Goal: Task Accomplishment & Management: Manage account settings

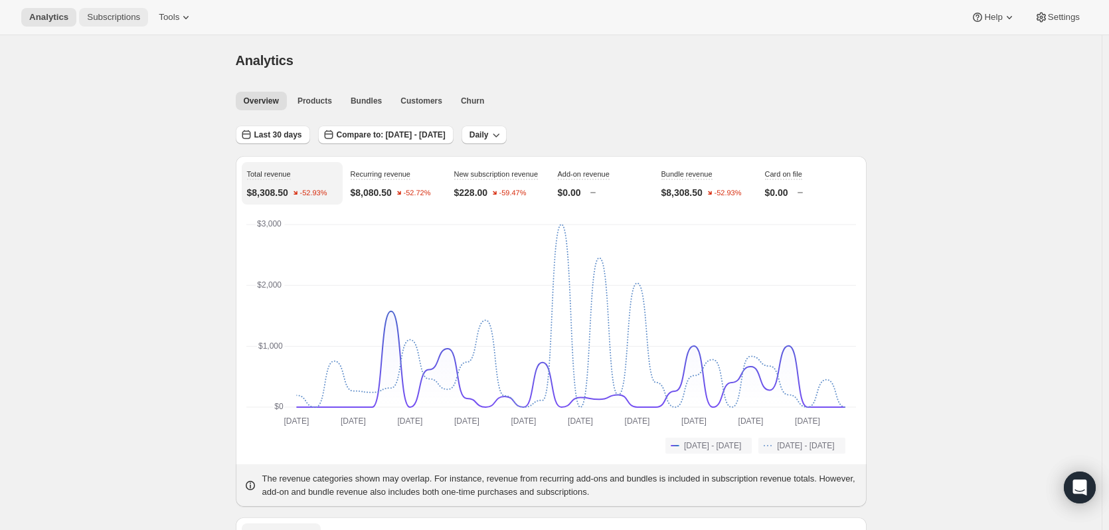
click at [93, 11] on button "Subscriptions" at bounding box center [113, 17] width 69 height 19
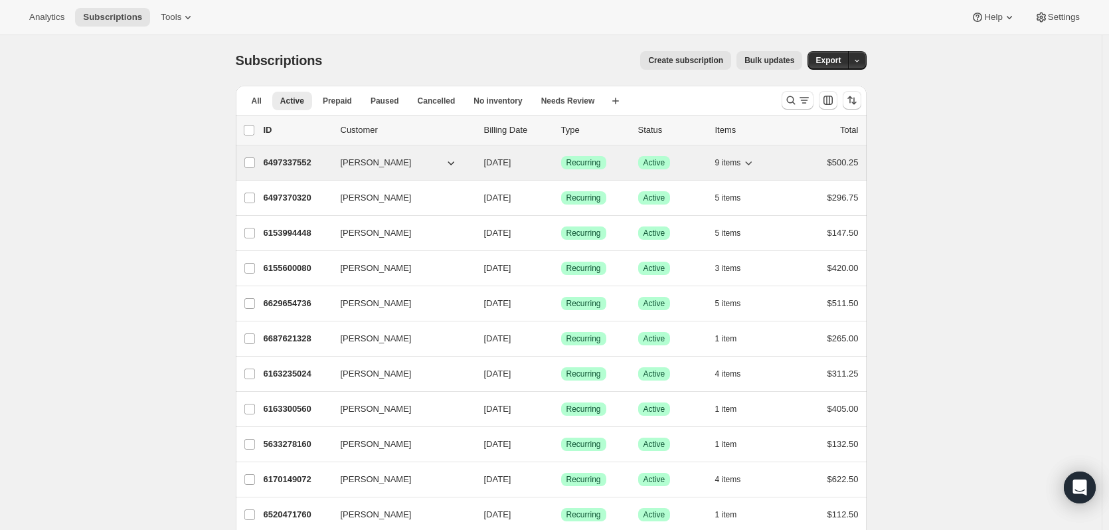
click at [303, 165] on p "6497337552" at bounding box center [297, 162] width 66 height 13
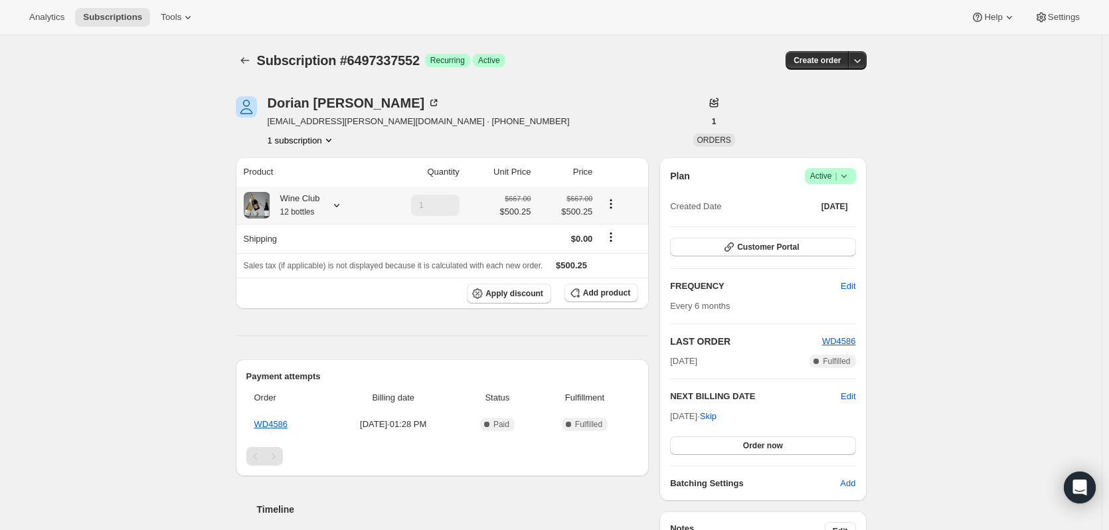
click at [337, 208] on icon at bounding box center [336, 205] width 13 height 13
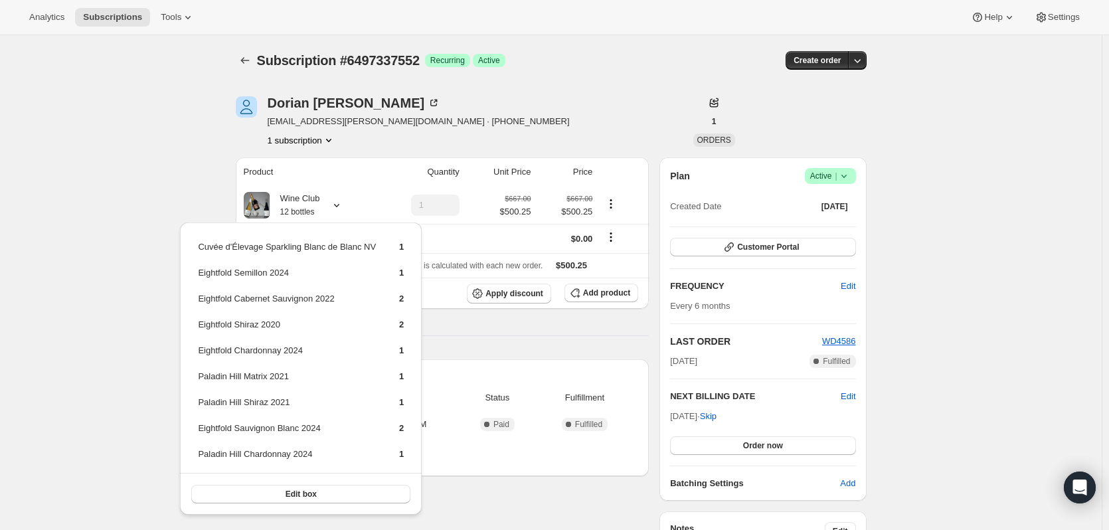
click at [136, 202] on div "Subscription #6497337552. This page is ready Subscription #6497337552 Success R…" at bounding box center [550, 491] width 1101 height 912
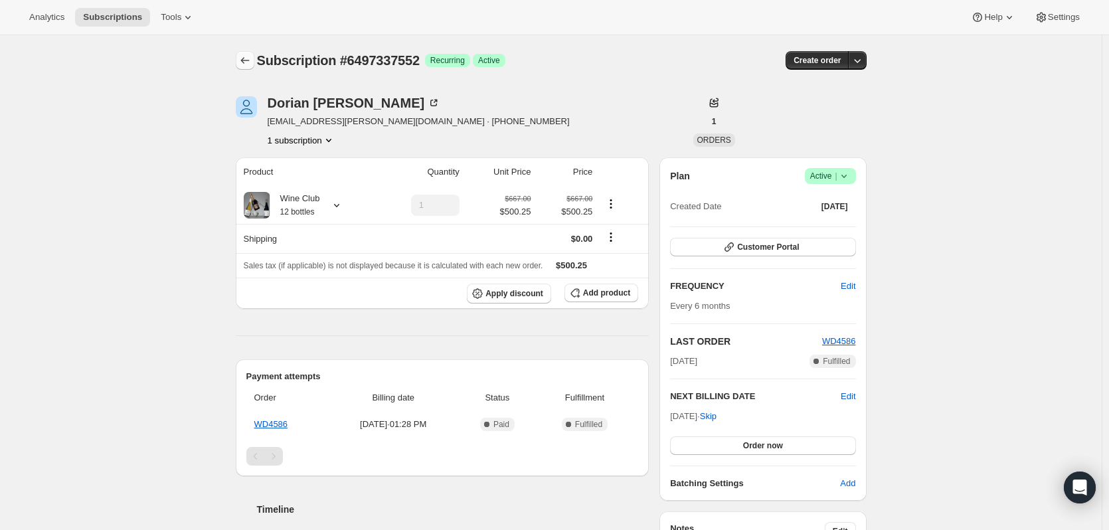
click at [247, 56] on icon "Subscriptions" at bounding box center [244, 60] width 13 height 13
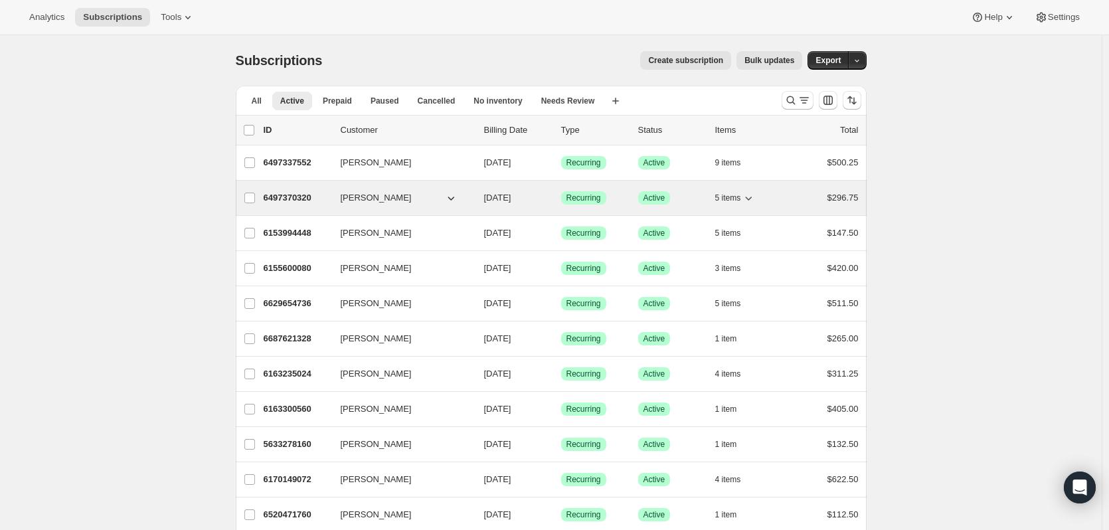
click at [288, 201] on p "6497370320" at bounding box center [297, 197] width 66 height 13
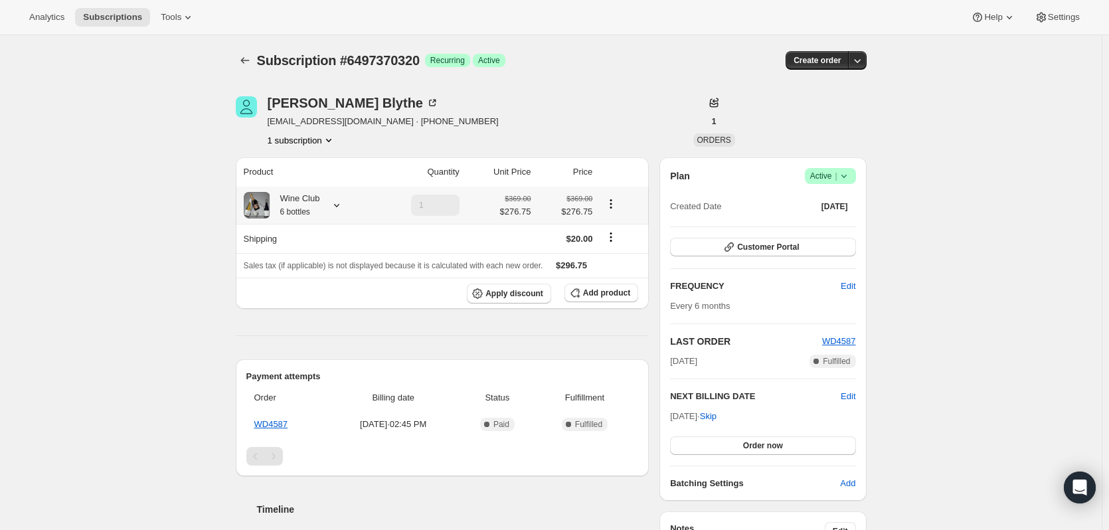
click at [339, 205] on icon at bounding box center [336, 205] width 13 height 13
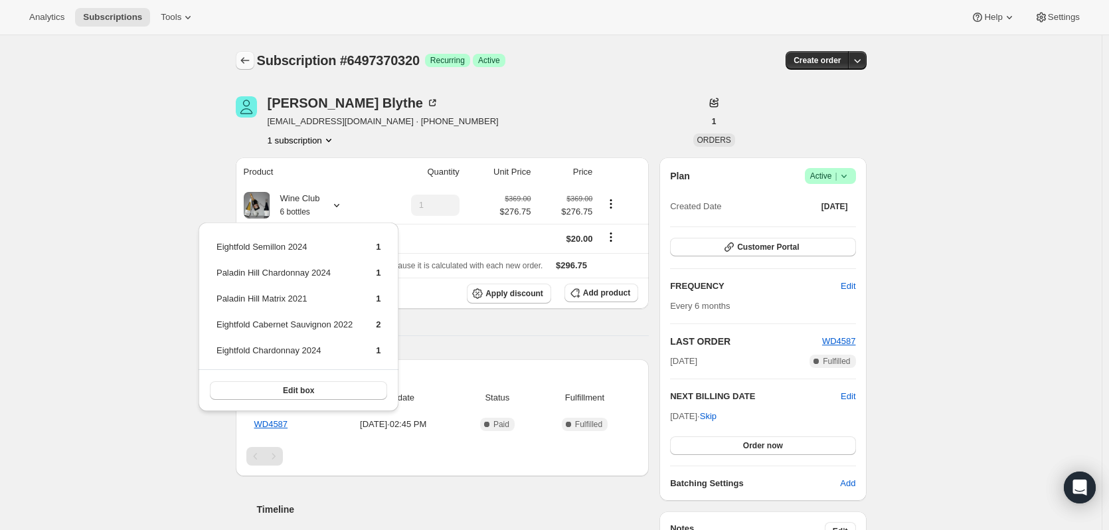
click at [248, 60] on icon "Subscriptions" at bounding box center [244, 60] width 13 height 13
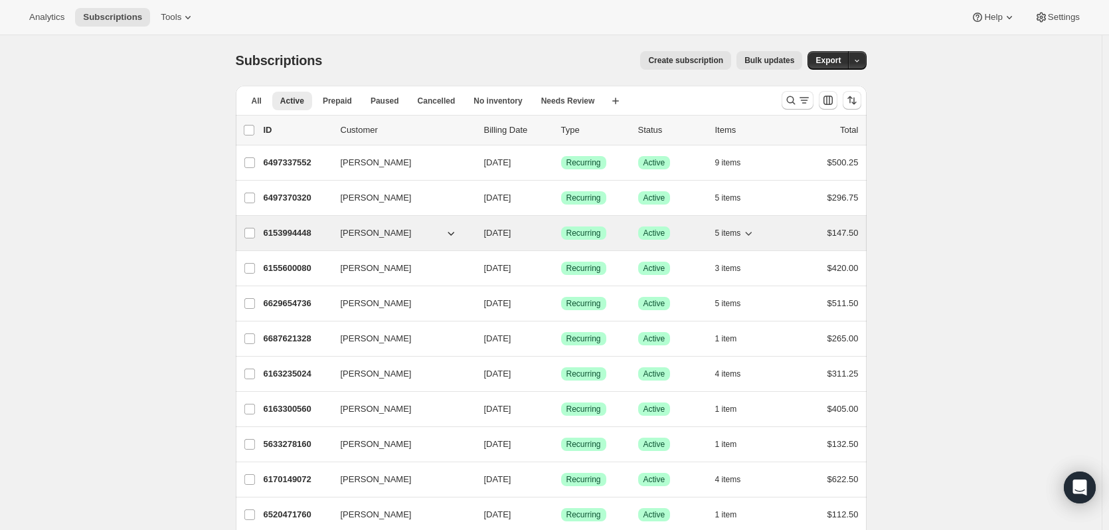
click at [289, 234] on p "6153994448" at bounding box center [297, 232] width 66 height 13
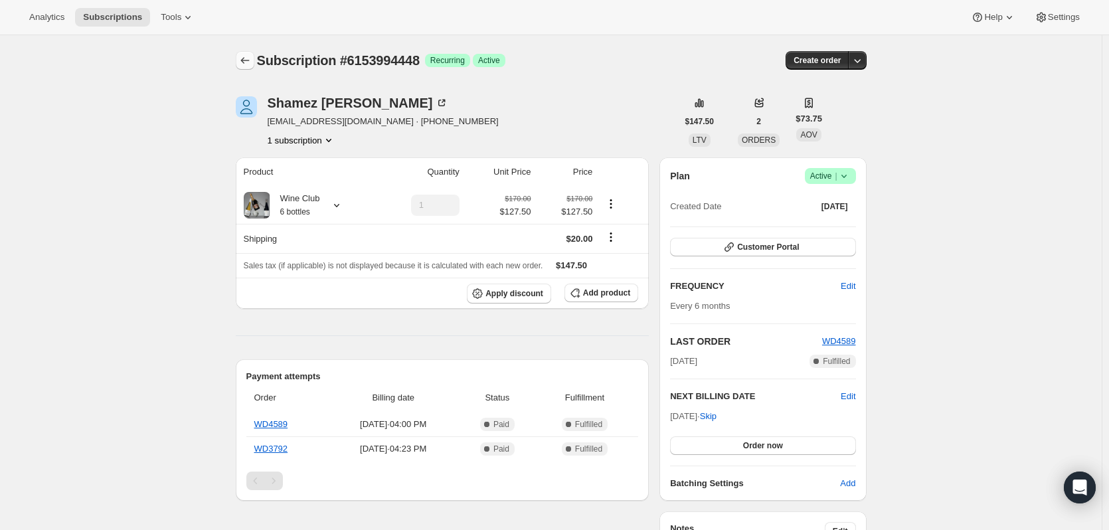
click at [254, 52] on button "Subscriptions" at bounding box center [245, 60] width 19 height 19
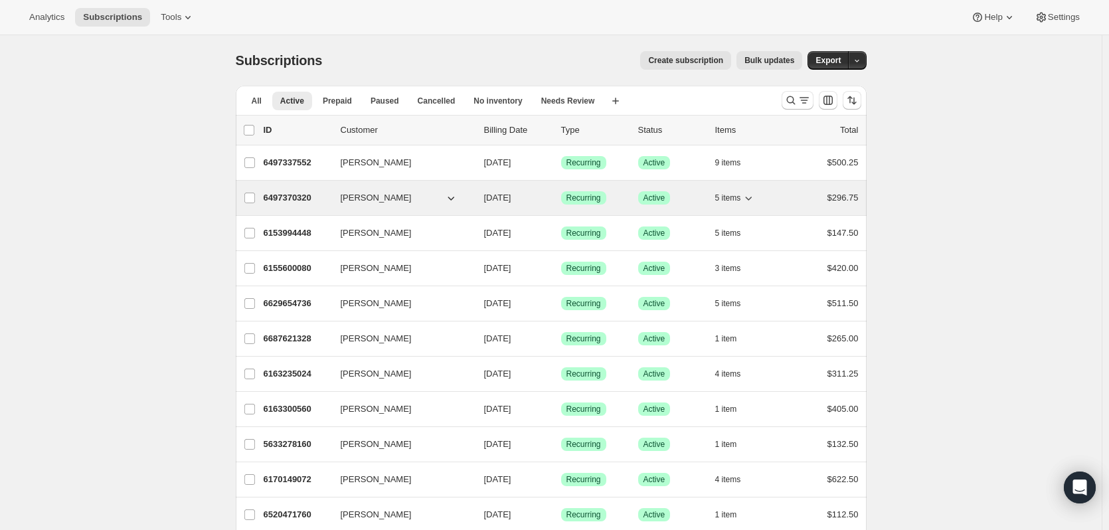
click at [372, 196] on span "[PERSON_NAME]" at bounding box center [376, 197] width 71 height 13
click at [291, 191] on p "6497370320" at bounding box center [297, 197] width 66 height 13
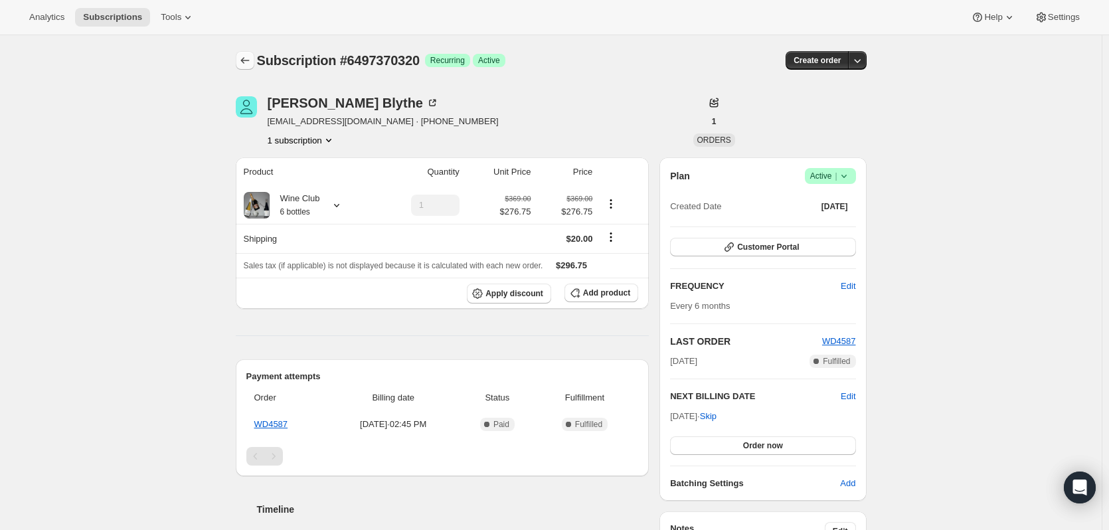
click at [246, 56] on icon "Subscriptions" at bounding box center [244, 60] width 13 height 13
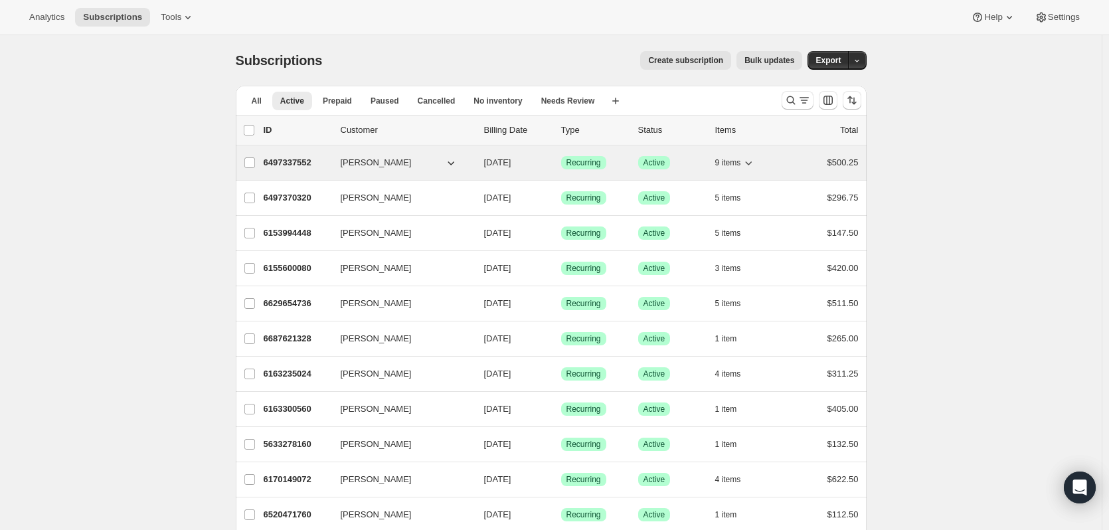
click at [279, 163] on p "6497337552" at bounding box center [297, 162] width 66 height 13
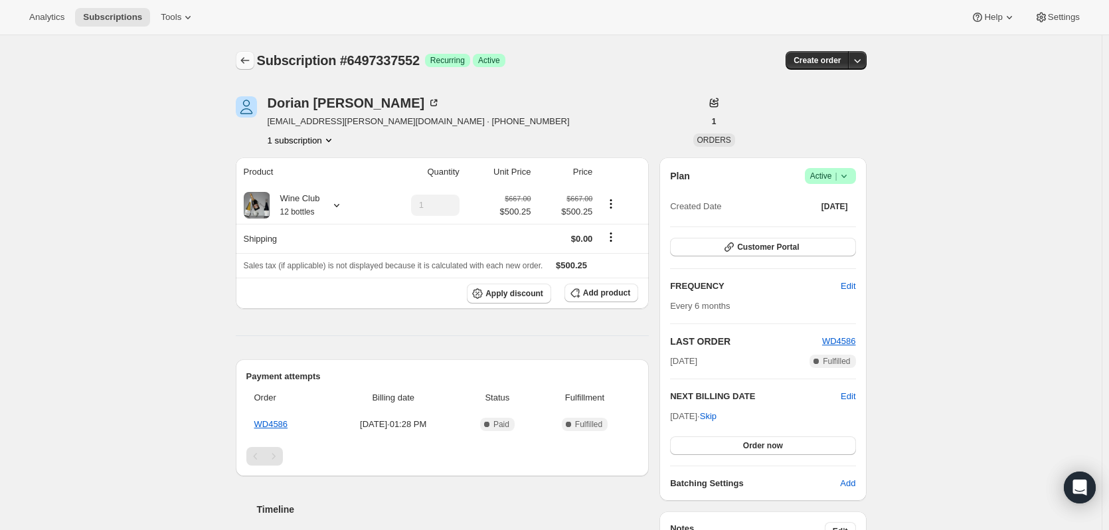
click at [248, 62] on icon "Subscriptions" at bounding box center [244, 60] width 13 height 13
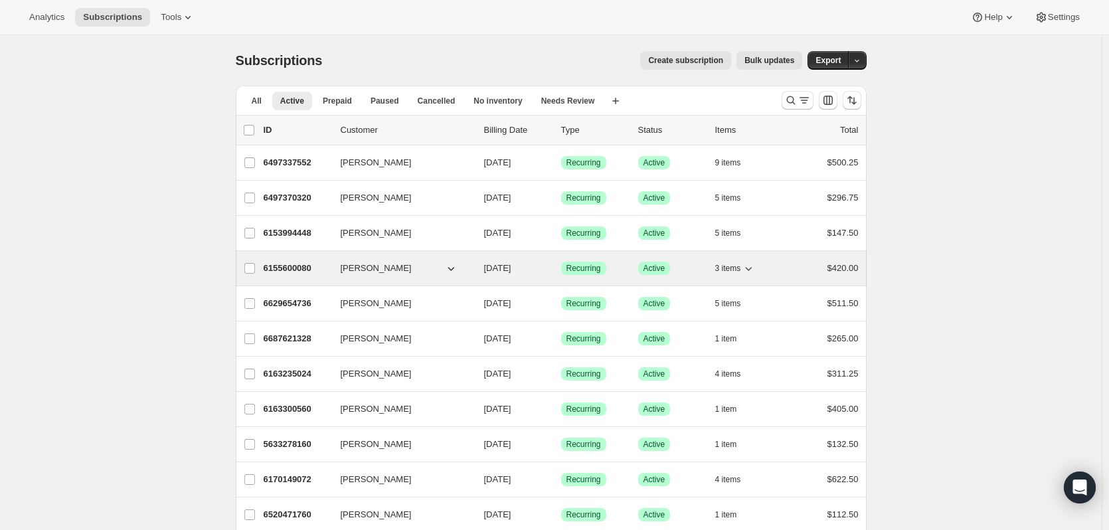
click at [278, 268] on p "6155600080" at bounding box center [297, 268] width 66 height 13
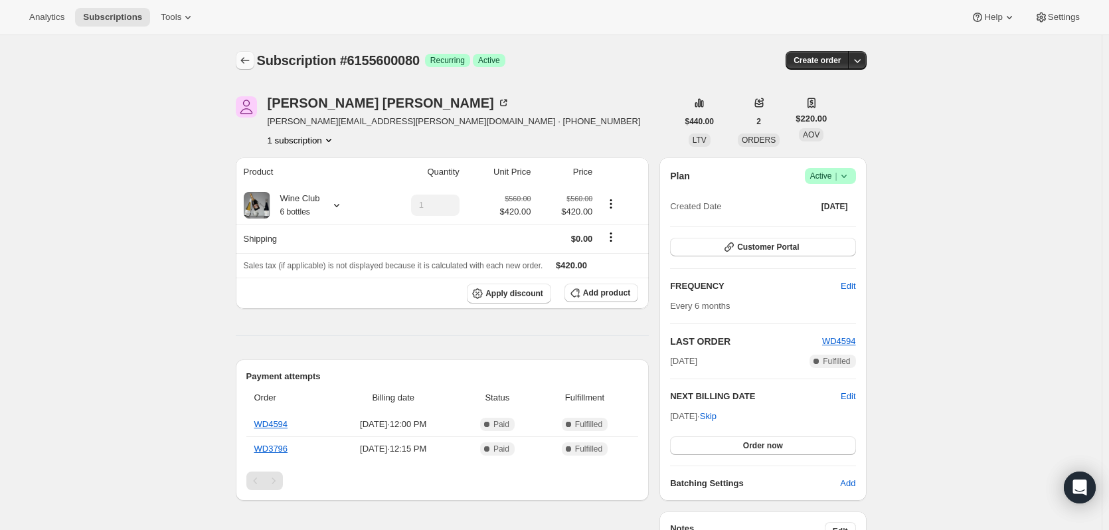
click at [245, 57] on icon "Subscriptions" at bounding box center [244, 60] width 13 height 13
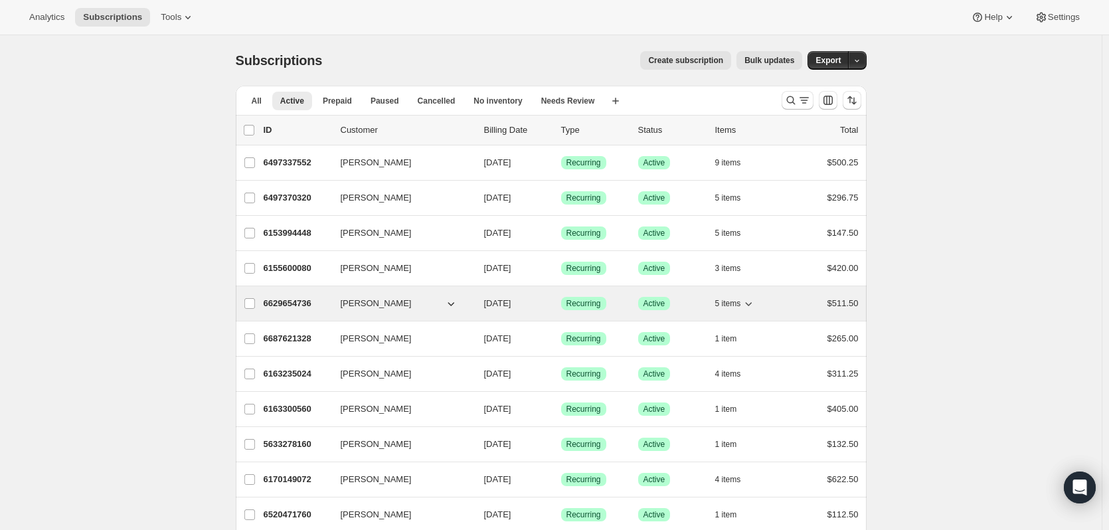
click at [271, 303] on p "6629654736" at bounding box center [297, 303] width 66 height 13
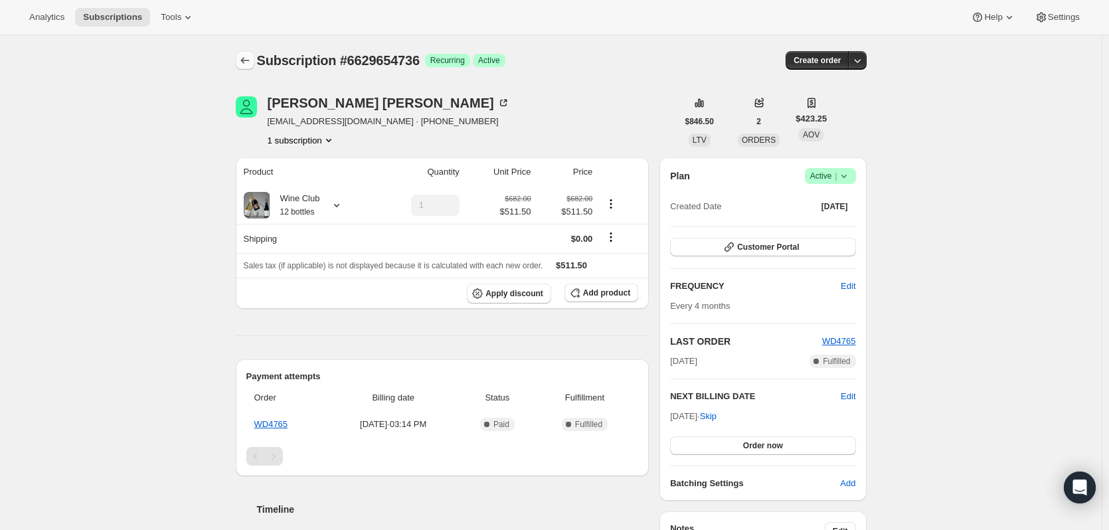
click at [242, 54] on button "Subscriptions" at bounding box center [245, 60] width 19 height 19
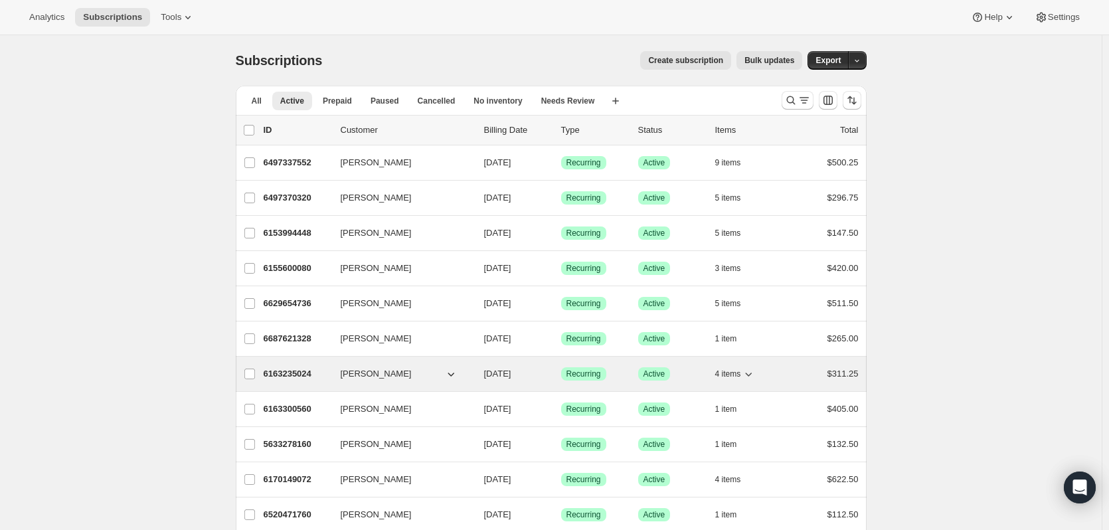
click at [280, 373] on p "6163235024" at bounding box center [297, 373] width 66 height 13
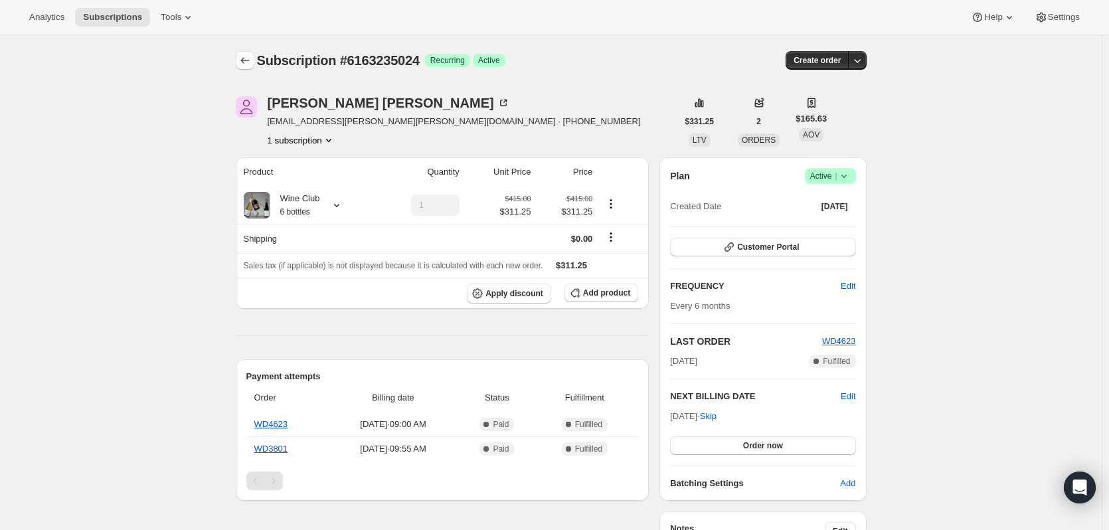
click at [252, 57] on icon "Subscriptions" at bounding box center [244, 60] width 13 height 13
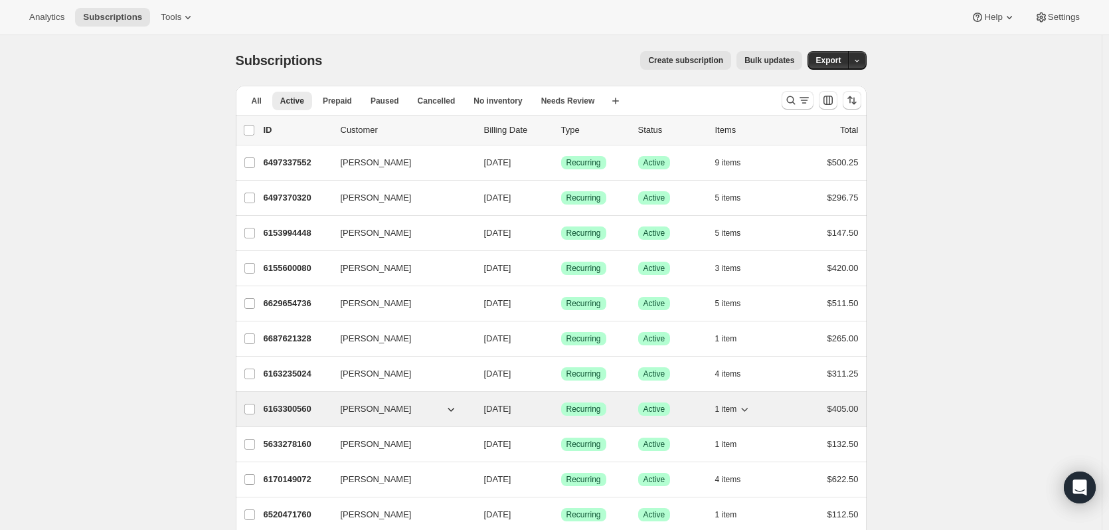
click at [283, 407] on p "6163300560" at bounding box center [297, 408] width 66 height 13
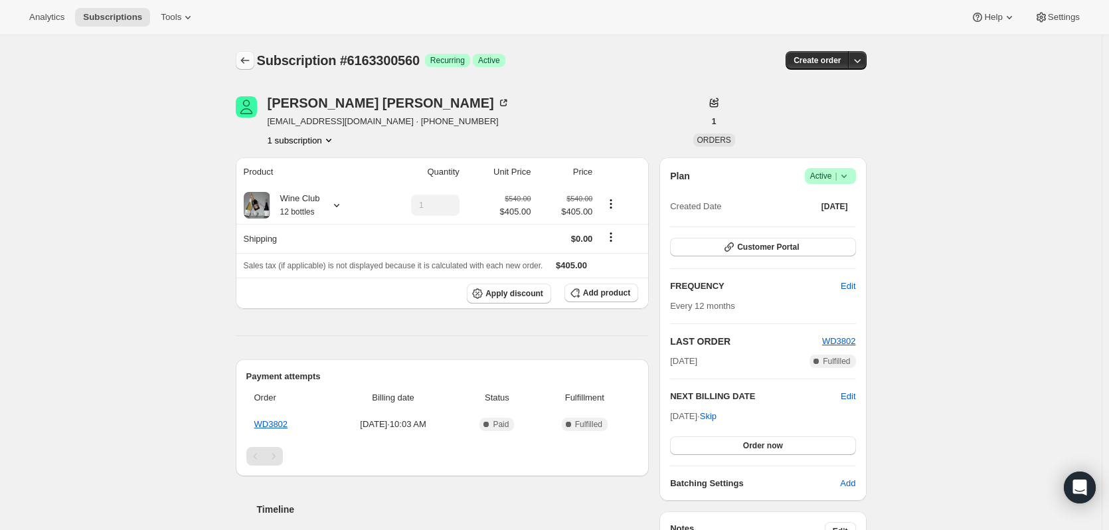
click at [248, 52] on button "Subscriptions" at bounding box center [245, 60] width 19 height 19
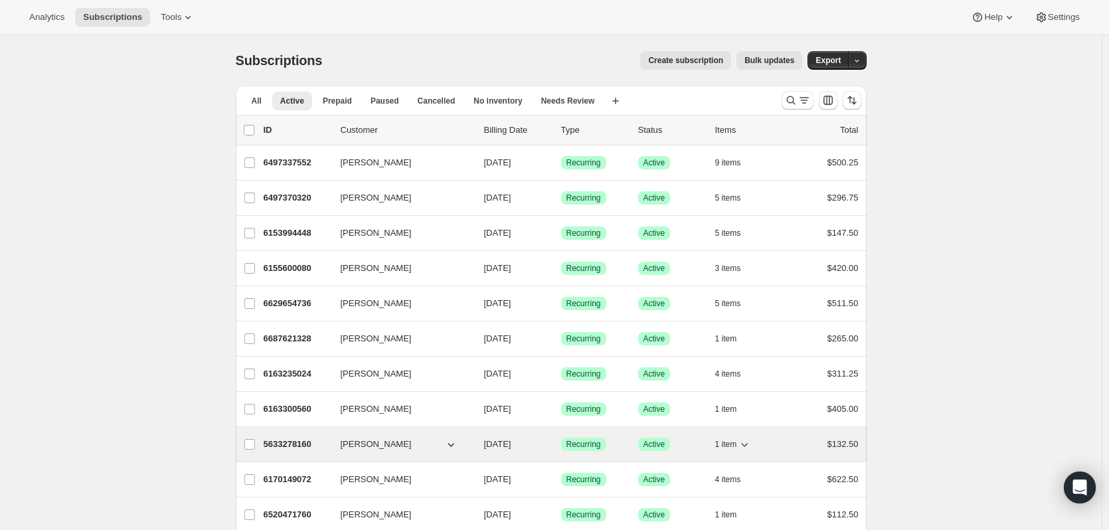
click at [277, 440] on p "5633278160" at bounding box center [297, 444] width 66 height 13
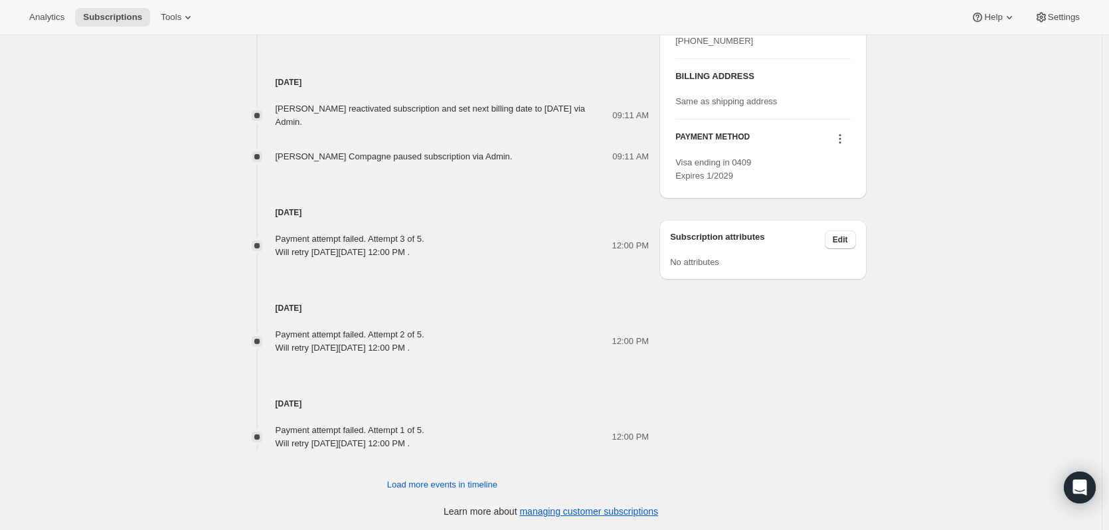
scroll to position [615, 0]
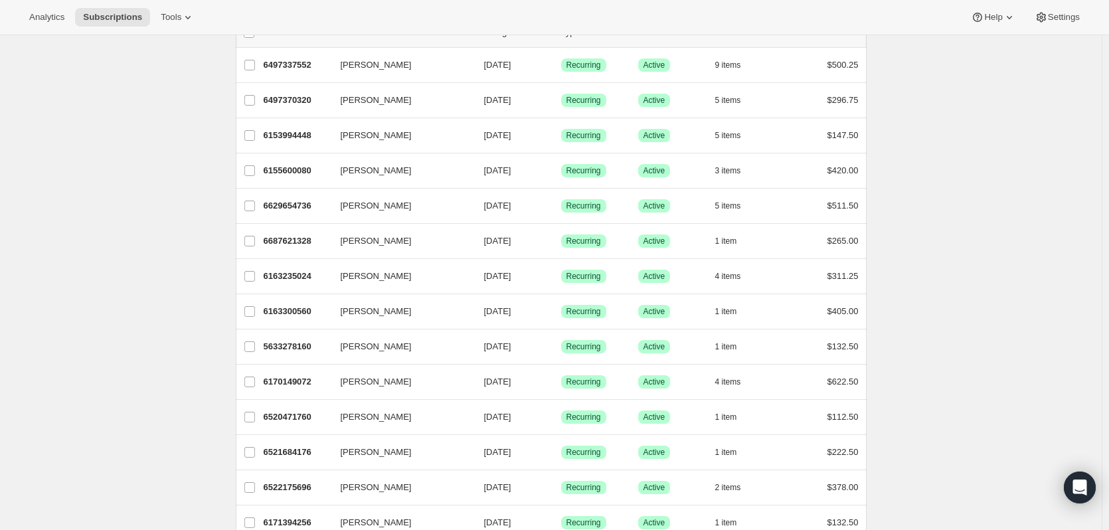
scroll to position [133, 0]
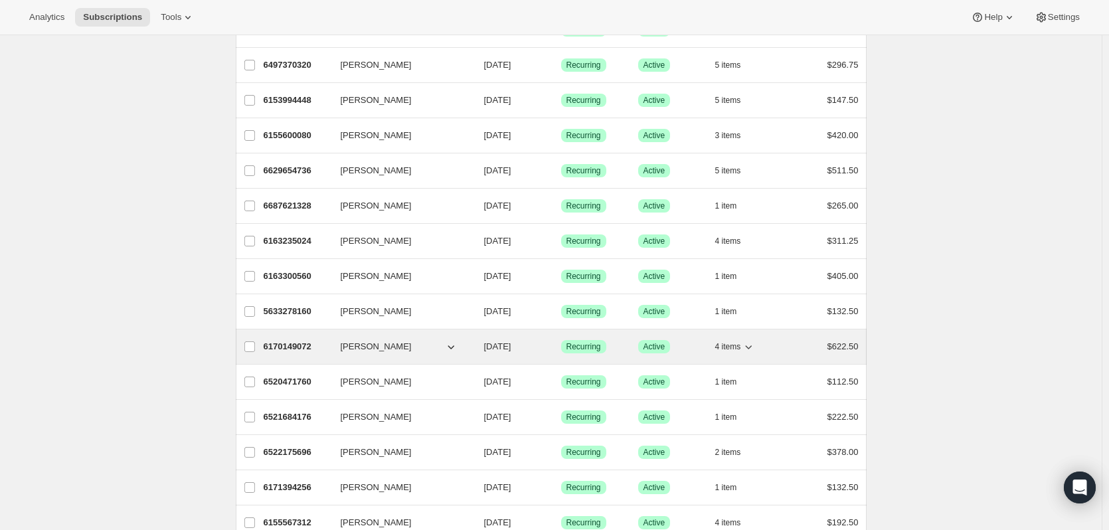
click at [306, 347] on p "6170149072" at bounding box center [297, 346] width 66 height 13
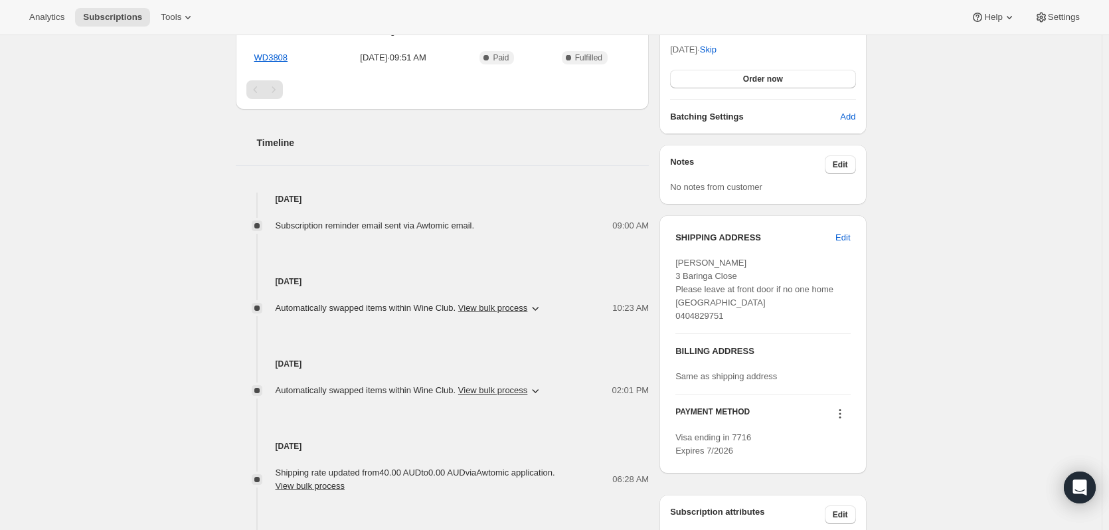
scroll to position [398, 0]
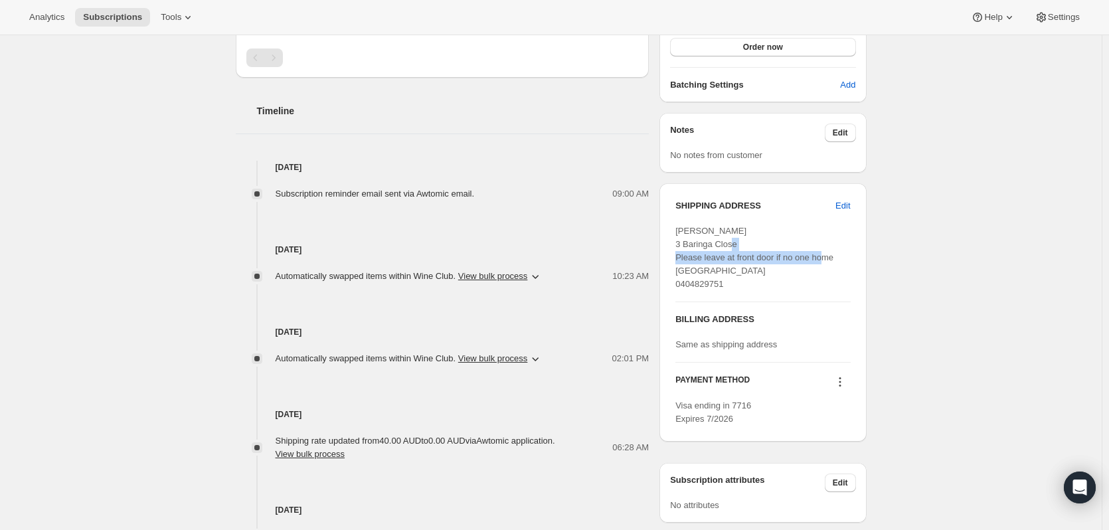
drag, startPoint x: 843, startPoint y: 258, endPoint x: 672, endPoint y: 256, distance: 170.6
click at [672, 256] on div "SHIPPING ADDRESS Edit [PERSON_NAME] 3 Baringa Close Please leave at front door …" at bounding box center [762, 312] width 206 height 258
copy span "Please leave at front door if no one home"
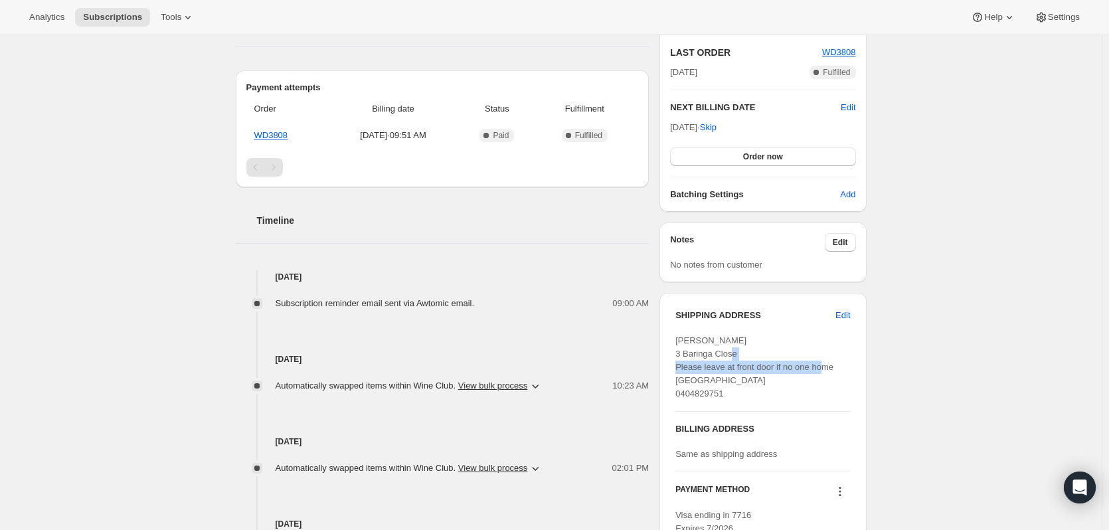
scroll to position [266, 0]
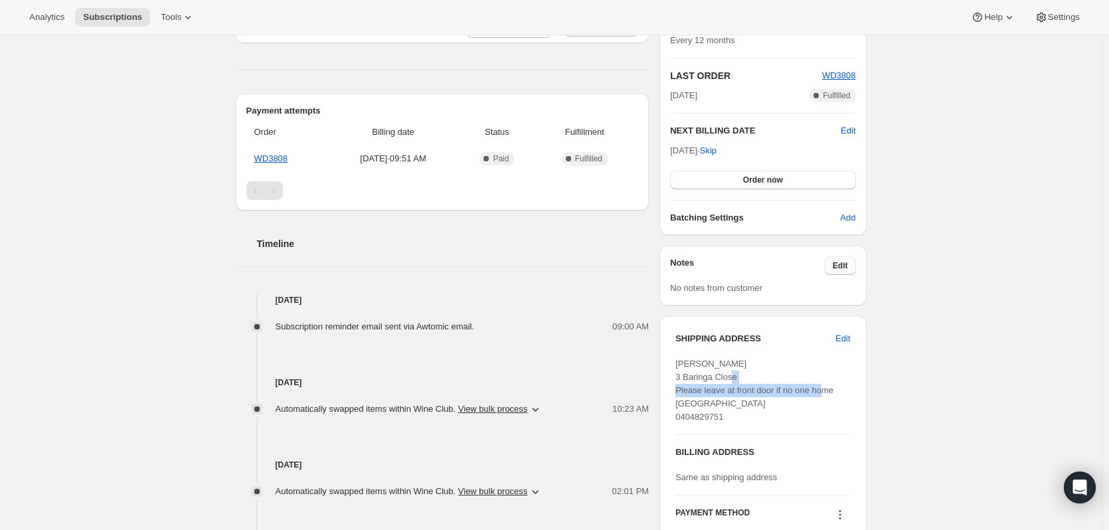
click at [842, 269] on span "Edit" at bounding box center [840, 265] width 15 height 11
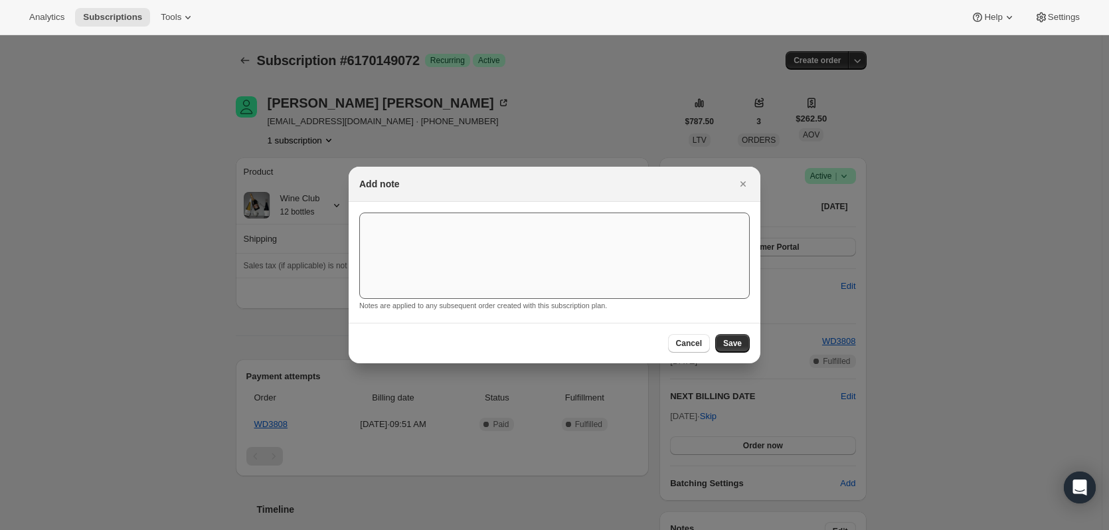
scroll to position [0, 0]
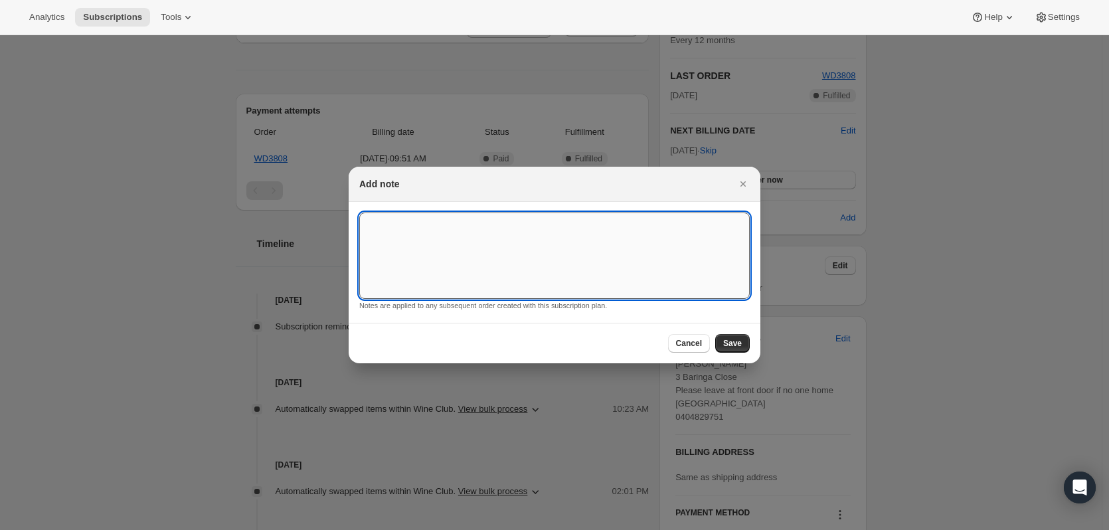
paste textarea "Please leave at front door if no one home"
type textarea "Please leave at front door if no one home"
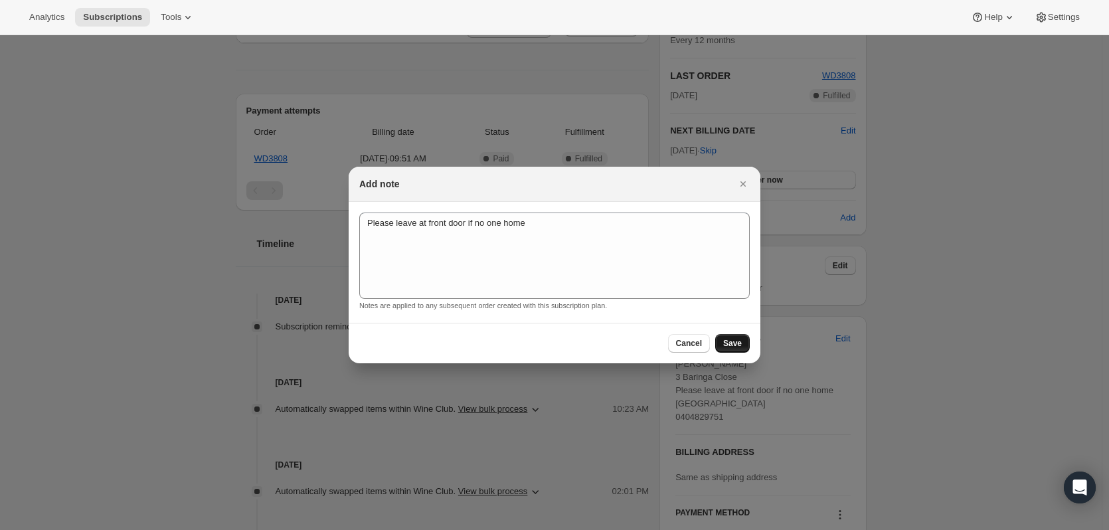
click at [734, 337] on button "Save" at bounding box center [732, 343] width 35 height 19
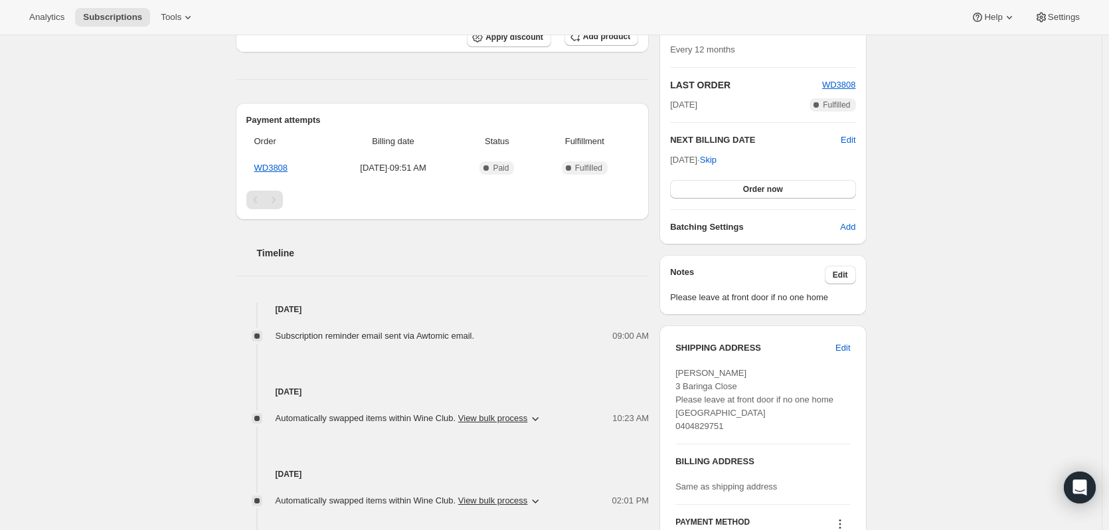
scroll to position [332, 0]
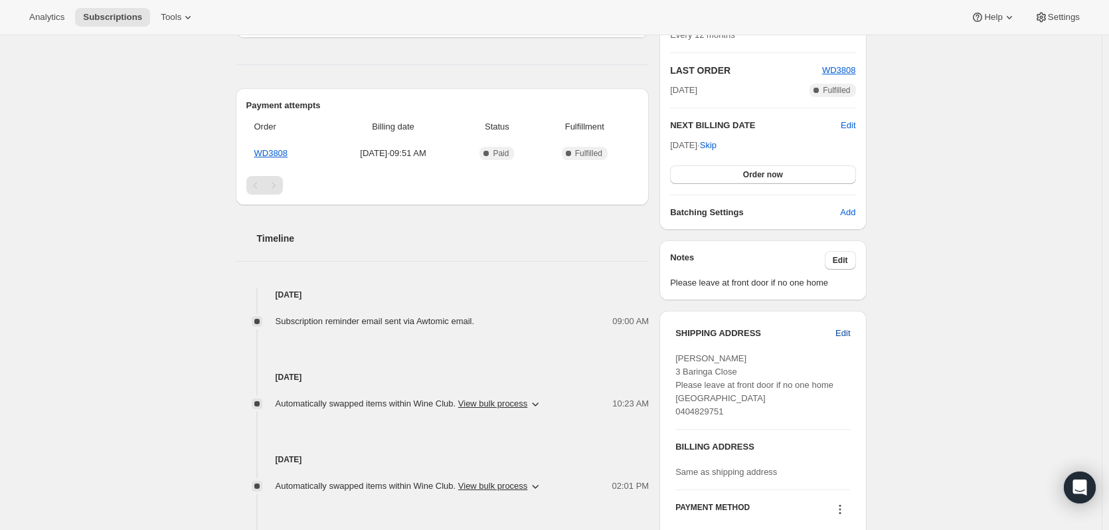
click at [841, 333] on span "Edit" at bounding box center [842, 333] width 15 height 13
select select "[GEOGRAPHIC_DATA]"
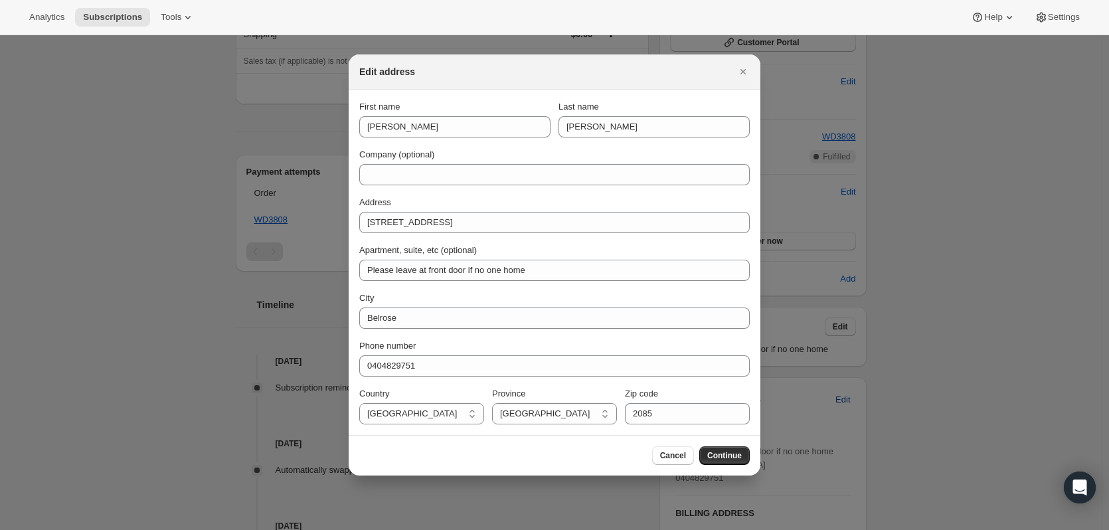
scroll to position [0, 0]
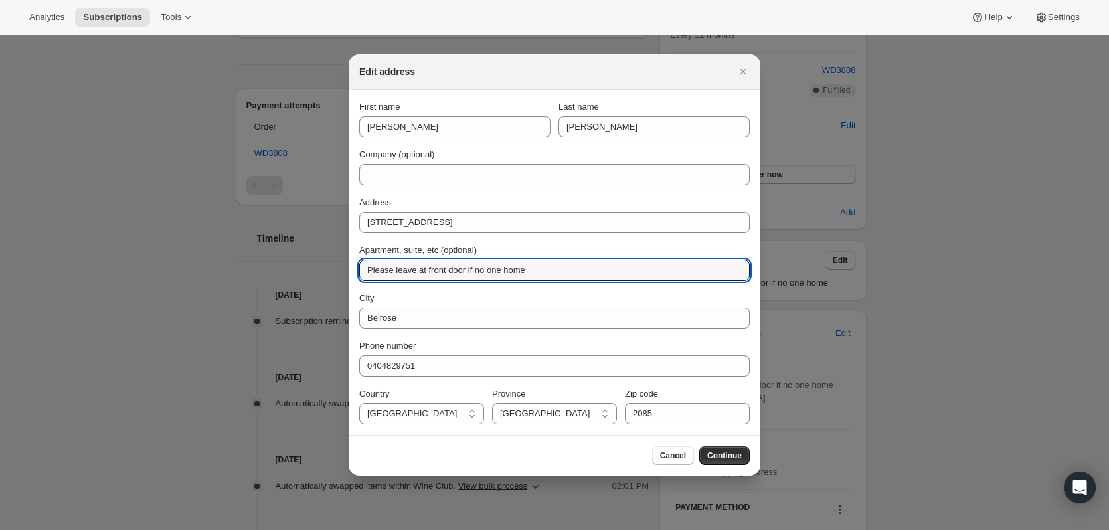
drag, startPoint x: 560, startPoint y: 274, endPoint x: 272, endPoint y: 274, distance: 287.5
click at [722, 451] on span "Continue" at bounding box center [724, 455] width 35 height 11
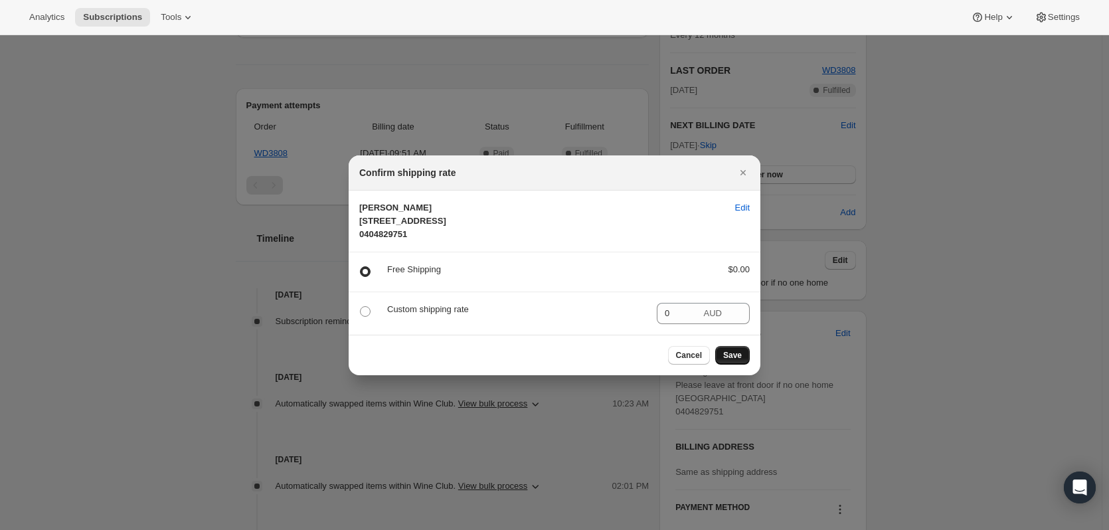
click at [728, 361] on span "Save" at bounding box center [732, 355] width 19 height 11
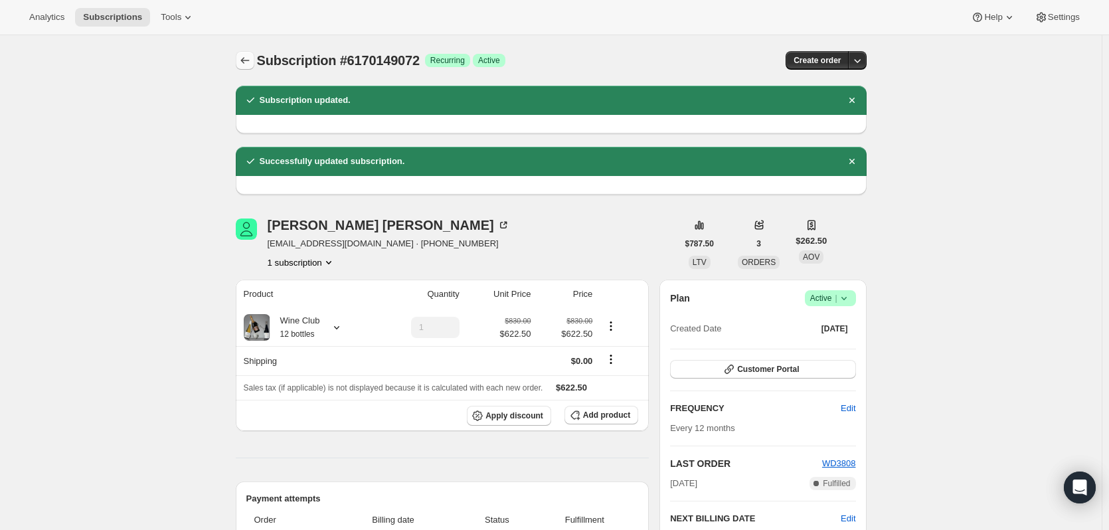
click at [244, 64] on icon "Subscriptions" at bounding box center [244, 60] width 13 height 13
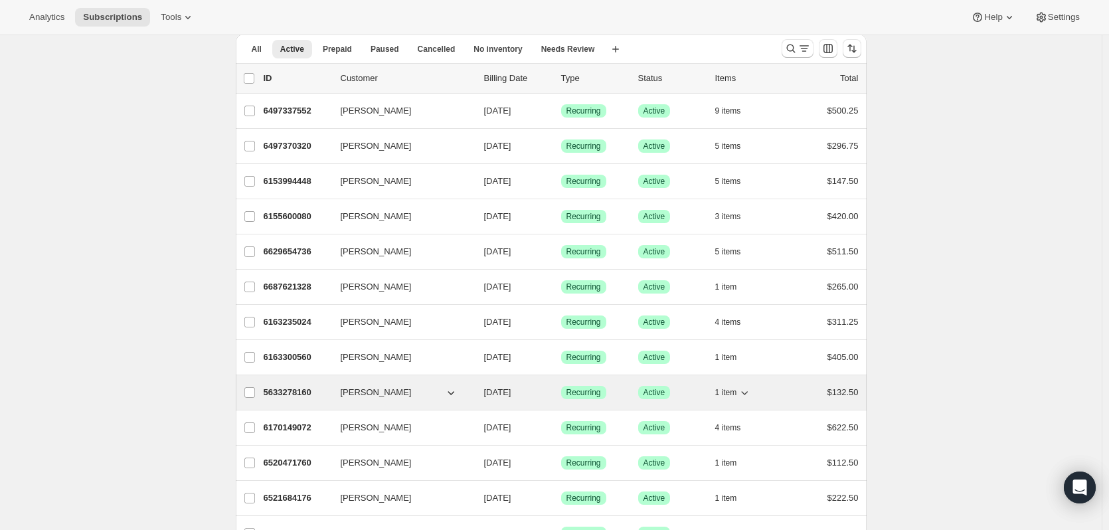
scroll to position [66, 0]
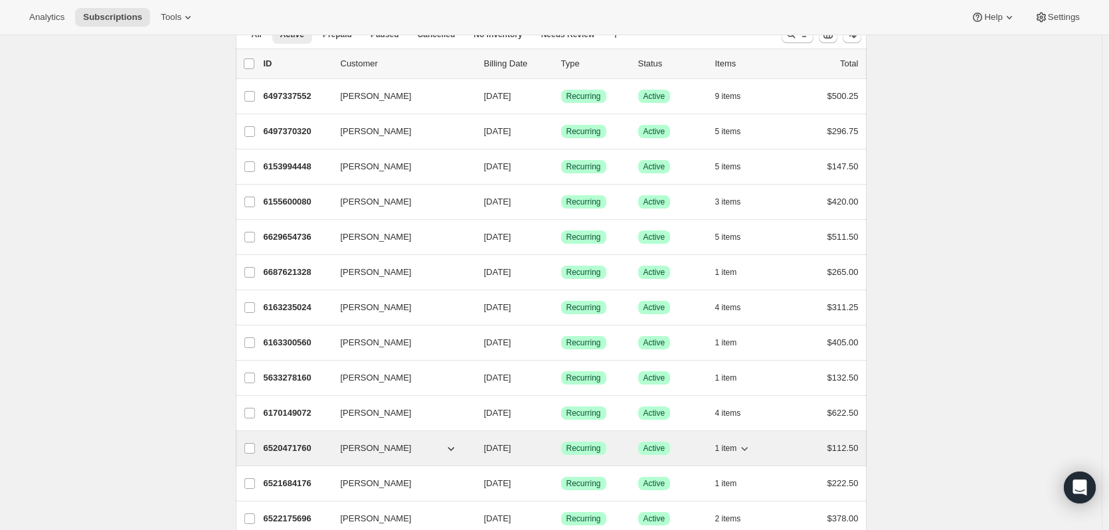
click at [296, 455] on div "6520471760 [PERSON_NAME] [DATE] Success Recurring Success Active 1 item $112.50" at bounding box center [561, 448] width 595 height 19
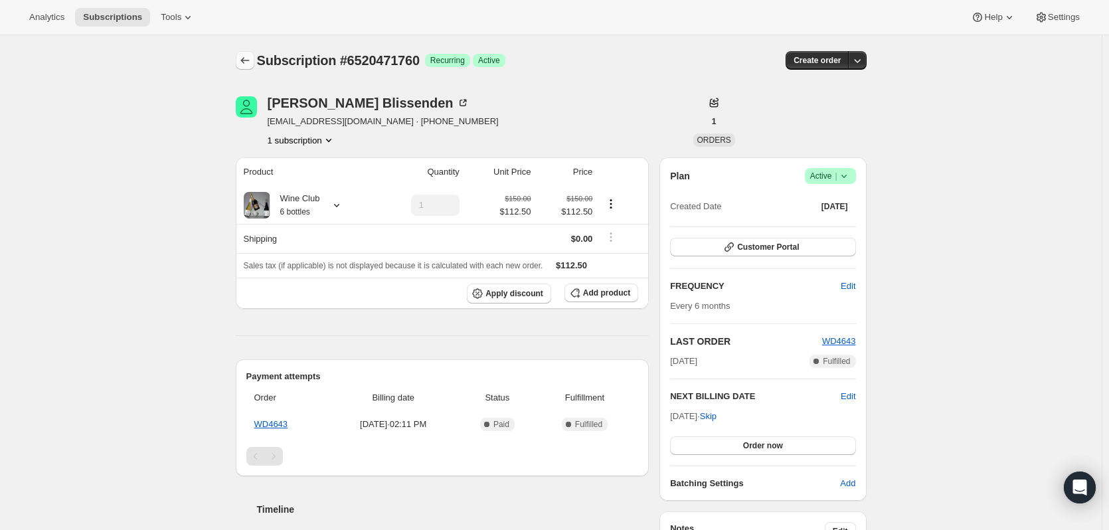
click at [252, 59] on icon "Subscriptions" at bounding box center [244, 60] width 13 height 13
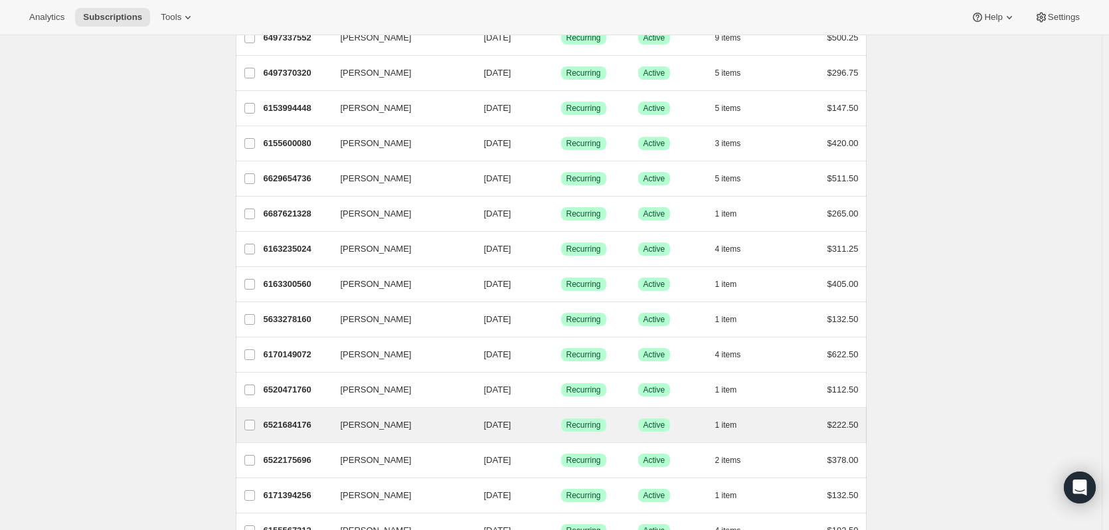
scroll to position [133, 0]
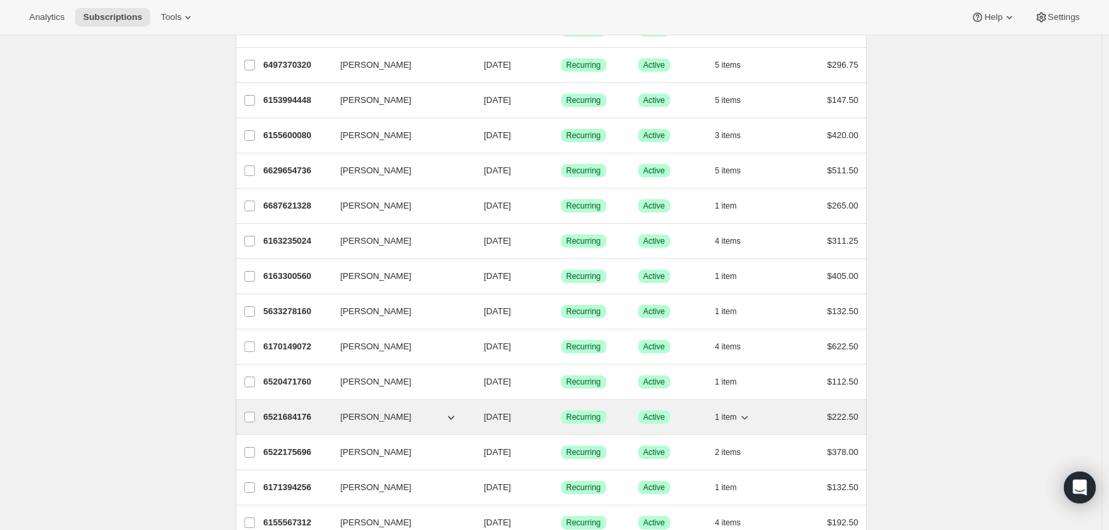
click at [277, 416] on p "6521684176" at bounding box center [297, 416] width 66 height 13
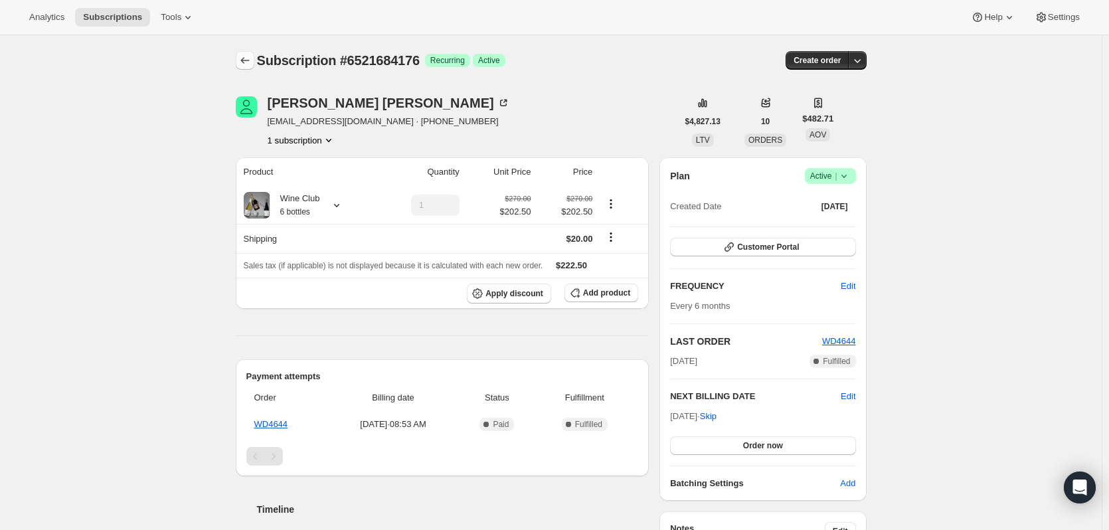
click at [252, 67] on button "Subscriptions" at bounding box center [245, 60] width 19 height 19
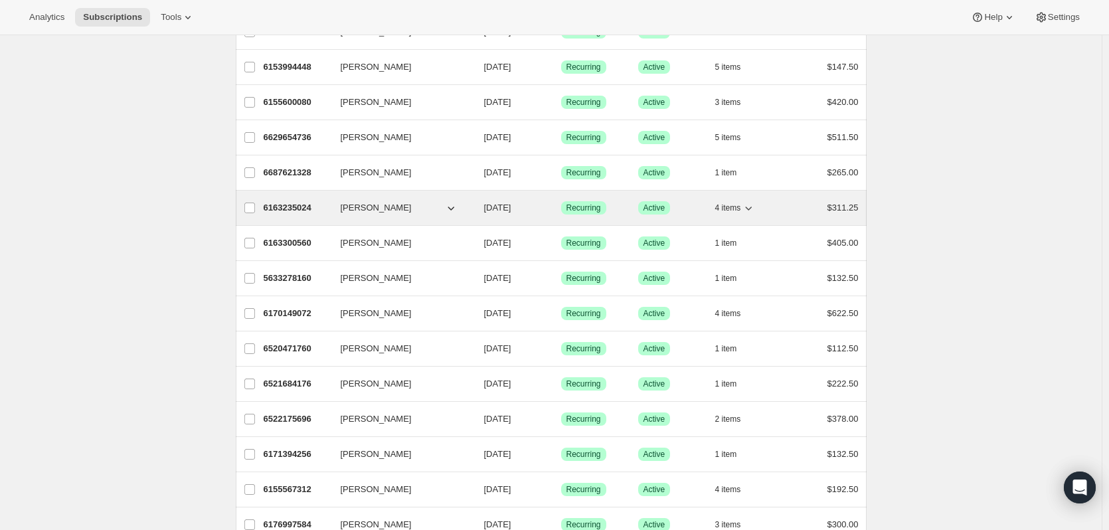
scroll to position [199, 0]
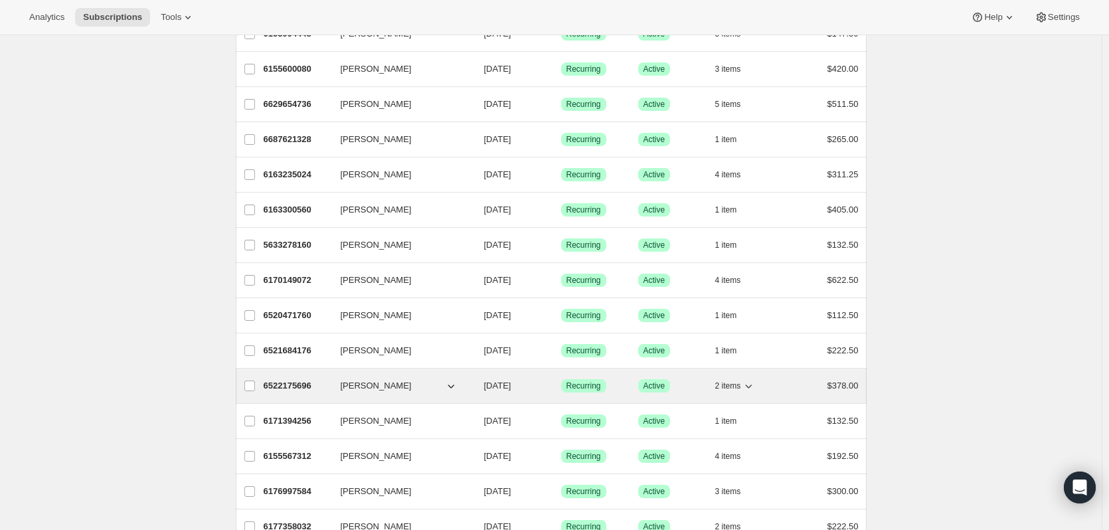
click at [287, 382] on p "6522175696" at bounding box center [297, 385] width 66 height 13
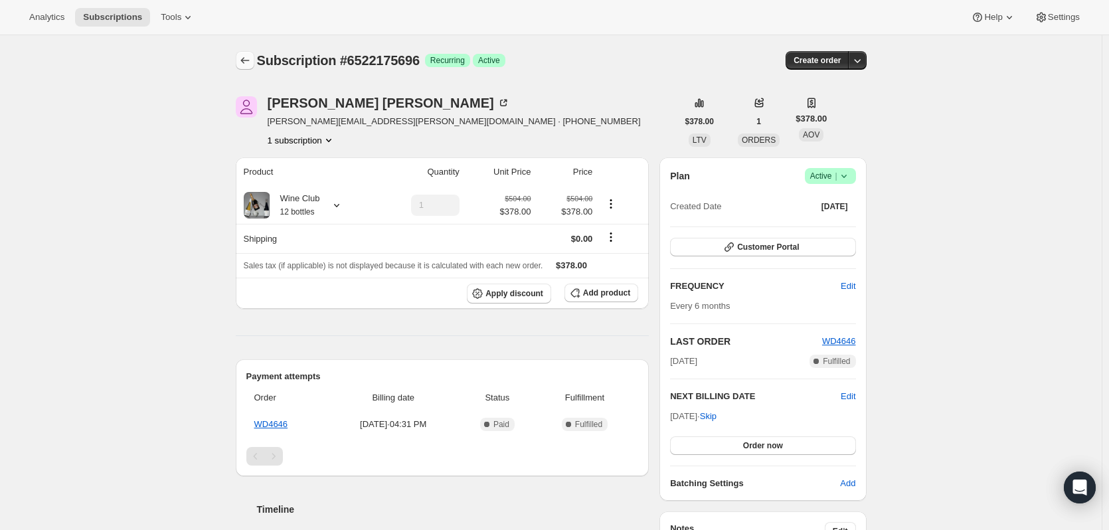
click at [245, 62] on icon "Subscriptions" at bounding box center [244, 60] width 13 height 13
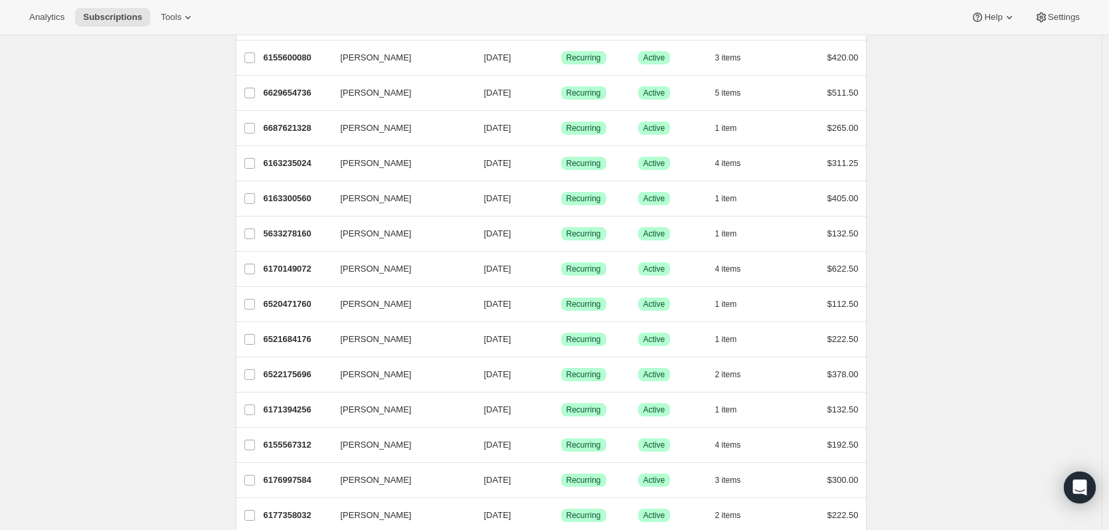
scroll to position [266, 0]
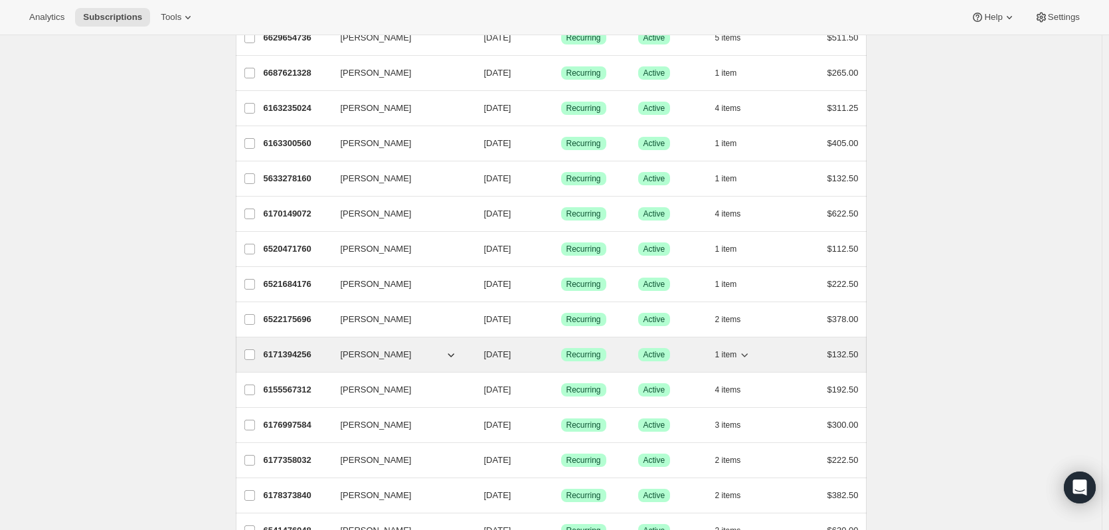
click at [285, 350] on p "6171394256" at bounding box center [297, 354] width 66 height 13
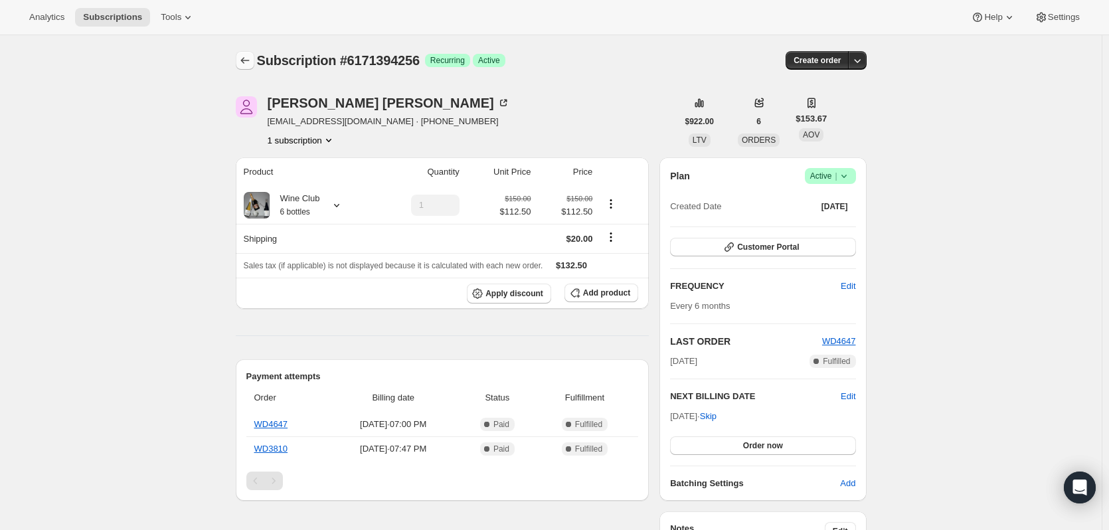
click at [240, 57] on button "Subscriptions" at bounding box center [245, 60] width 19 height 19
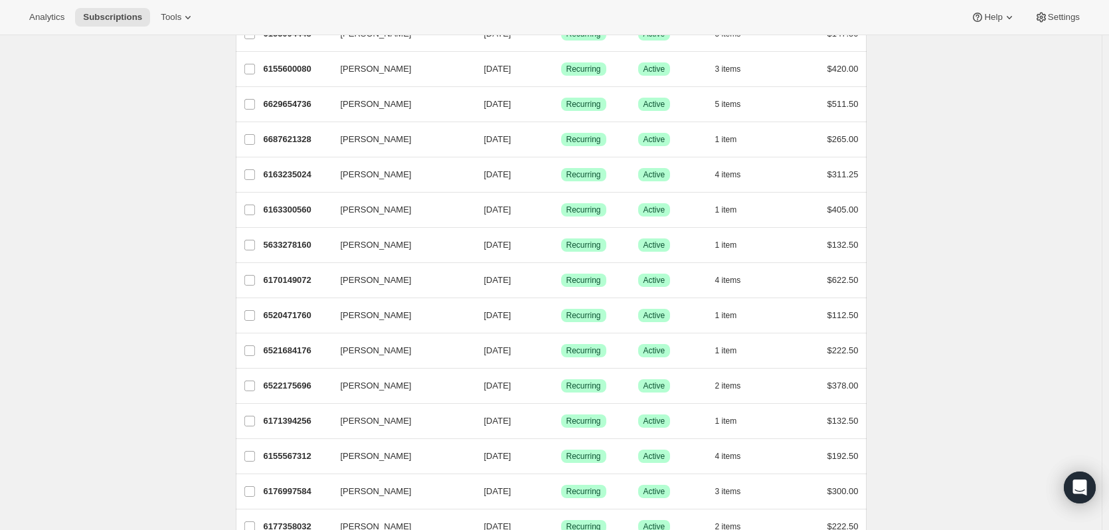
scroll to position [332, 0]
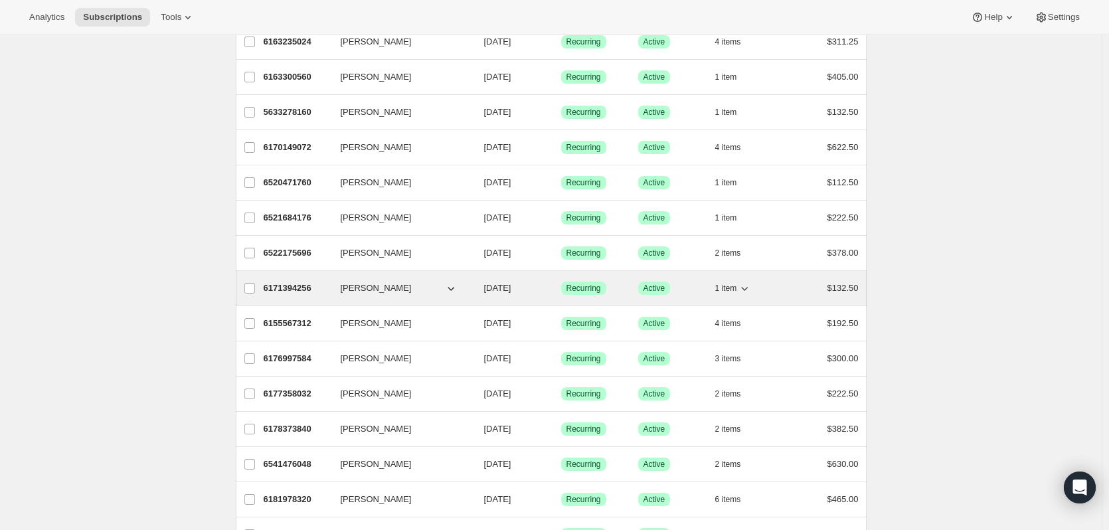
click at [282, 285] on p "6171394256" at bounding box center [297, 287] width 66 height 13
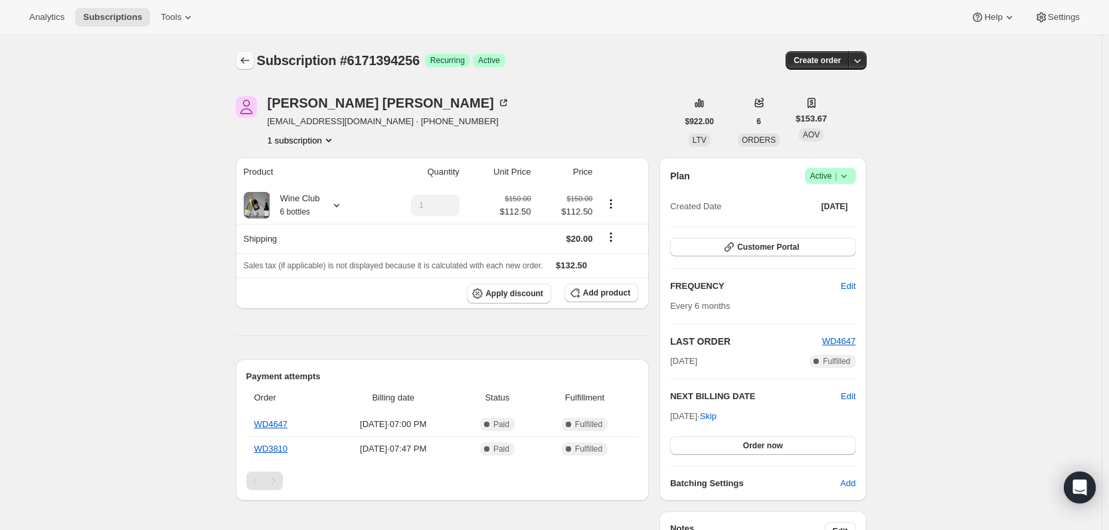
click at [246, 55] on icon "Subscriptions" at bounding box center [244, 60] width 13 height 13
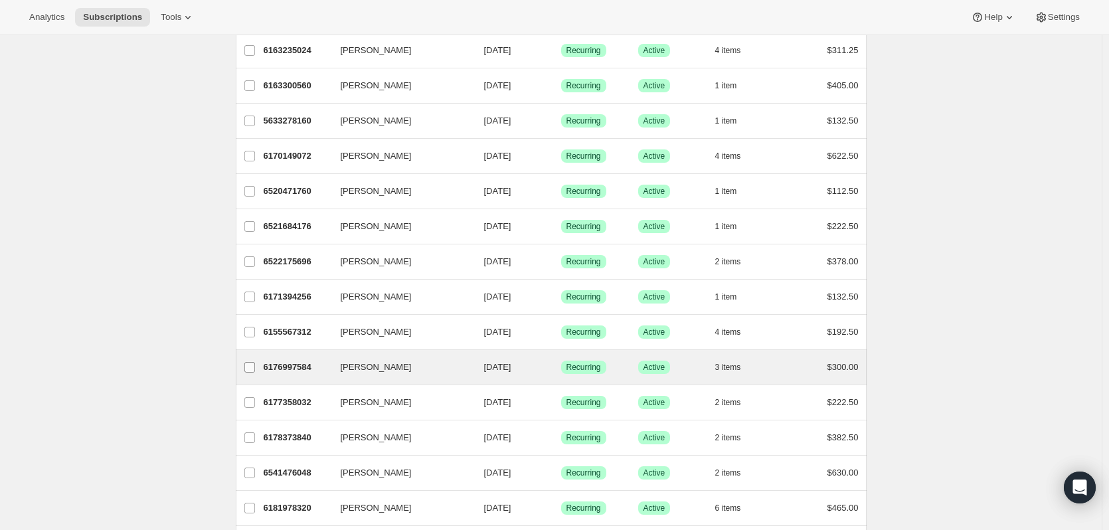
scroll to position [332, 0]
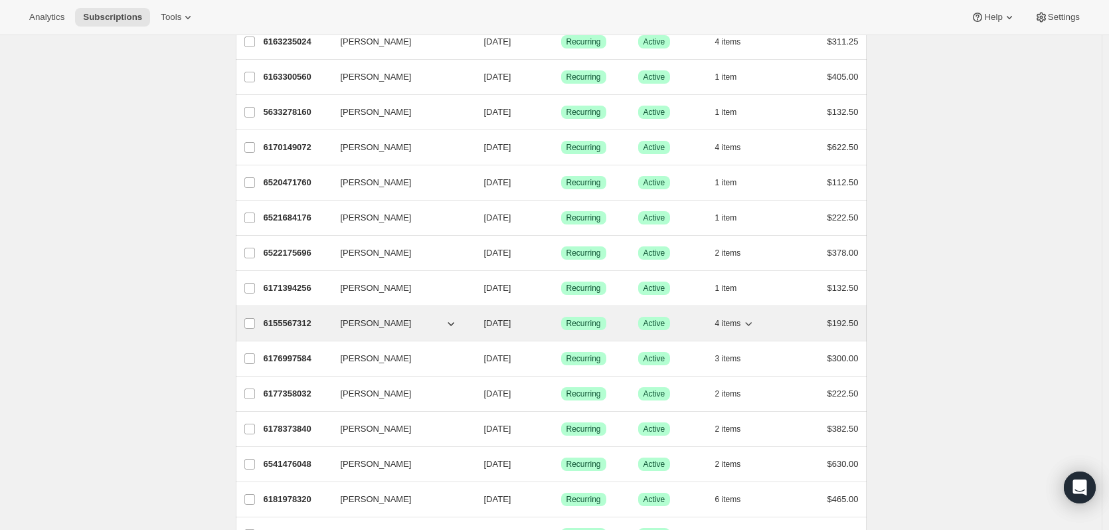
click at [274, 325] on p "6155567312" at bounding box center [297, 323] width 66 height 13
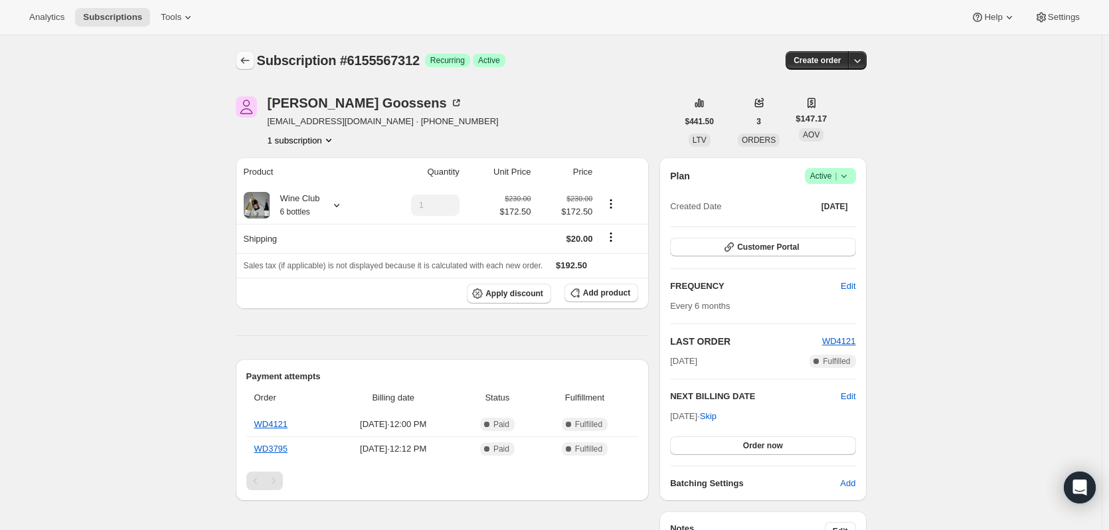
click at [248, 64] on icon "Subscriptions" at bounding box center [244, 60] width 13 height 13
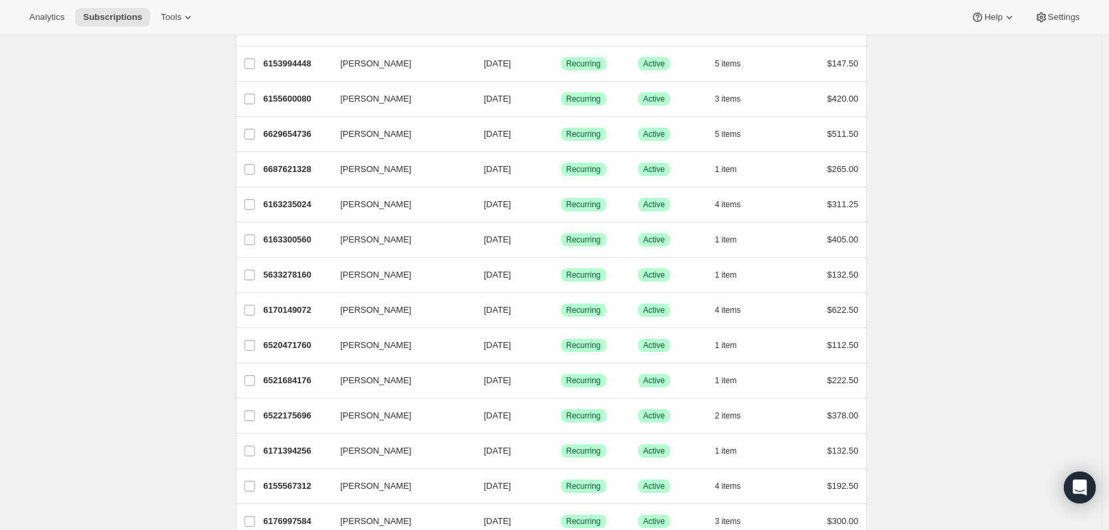
scroll to position [199, 0]
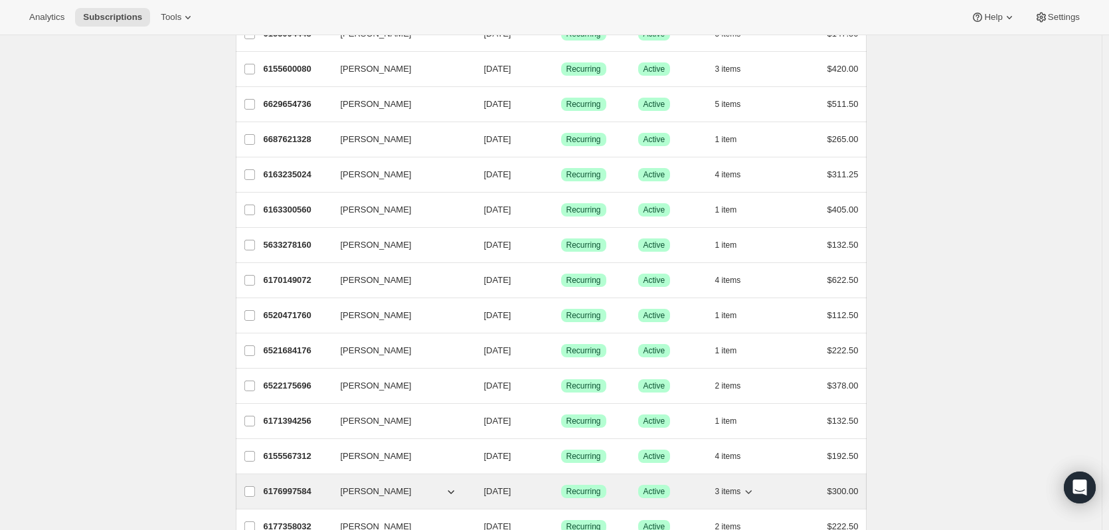
click at [275, 488] on p "6176997584" at bounding box center [297, 491] width 66 height 13
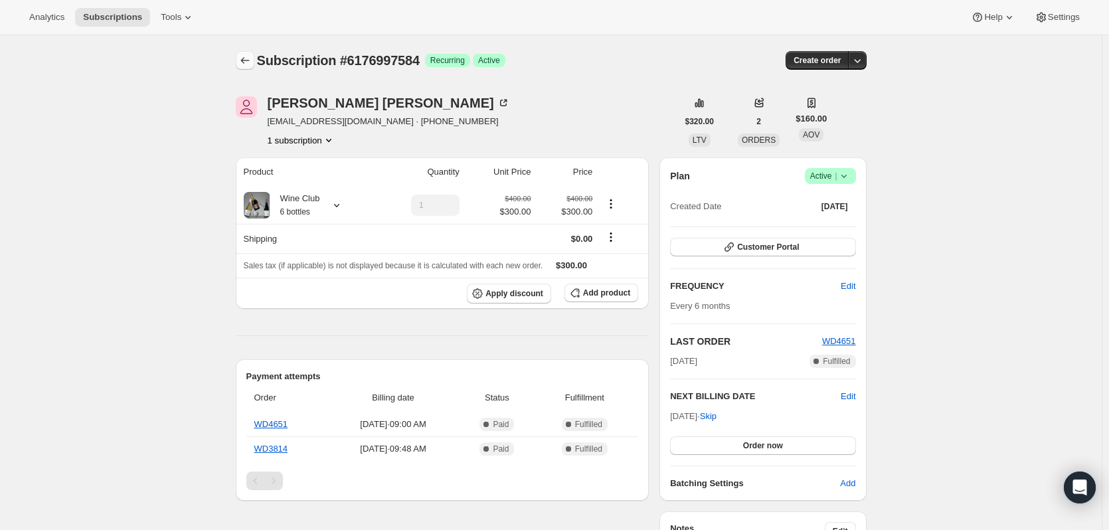
click at [246, 62] on icon "Subscriptions" at bounding box center [244, 60] width 13 height 13
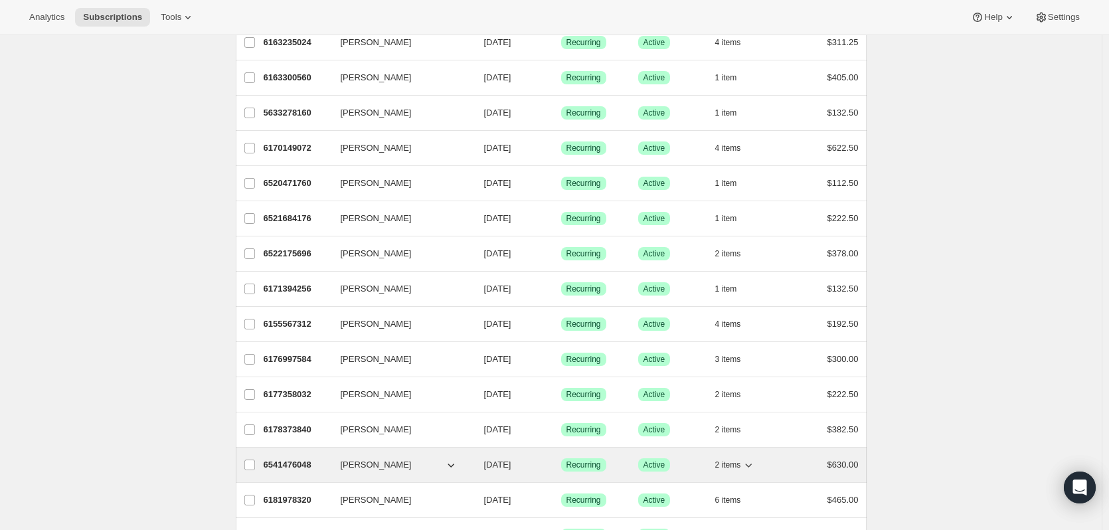
scroll to position [332, 0]
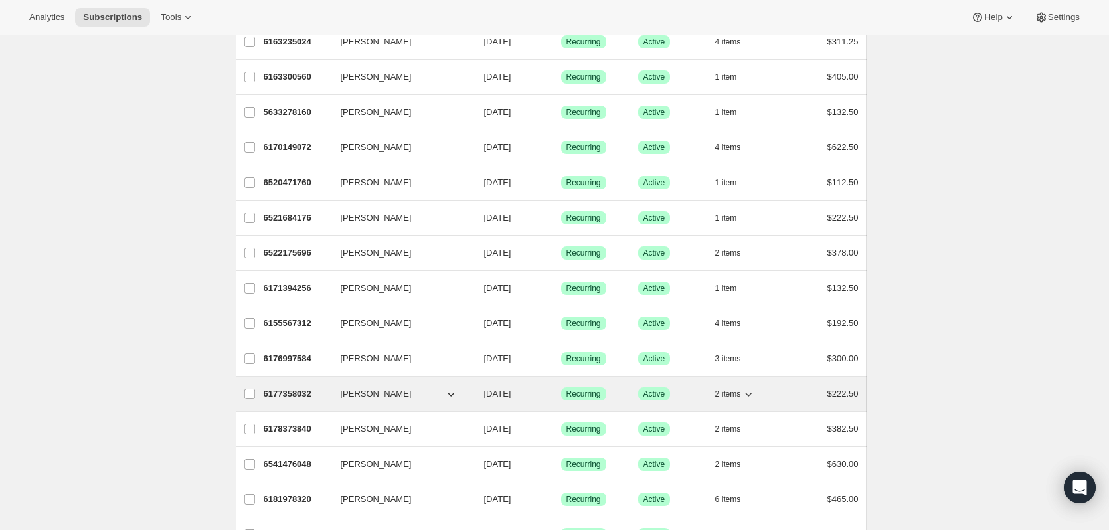
click at [272, 398] on p "6177358032" at bounding box center [297, 393] width 66 height 13
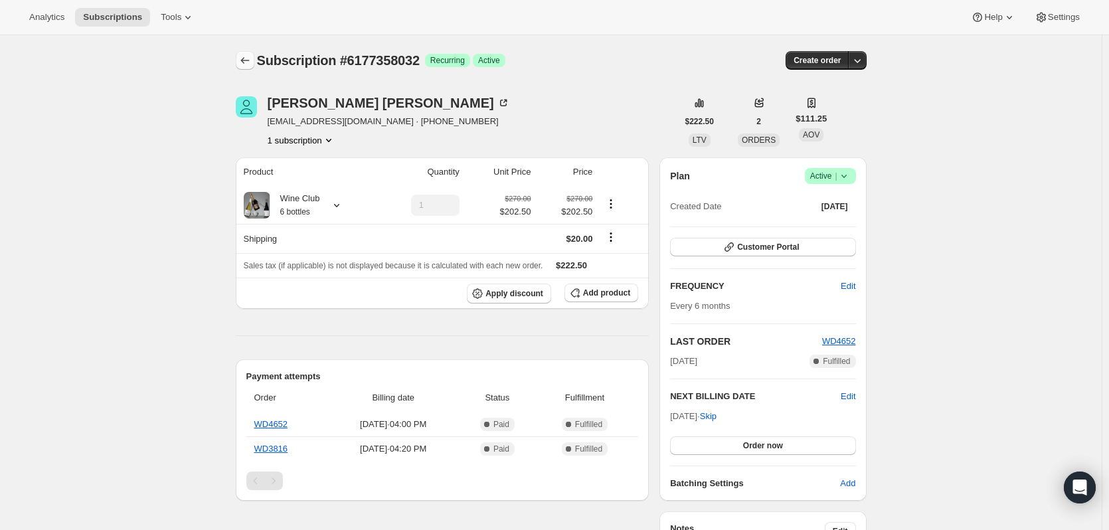
click at [249, 58] on icon "Subscriptions" at bounding box center [244, 60] width 13 height 13
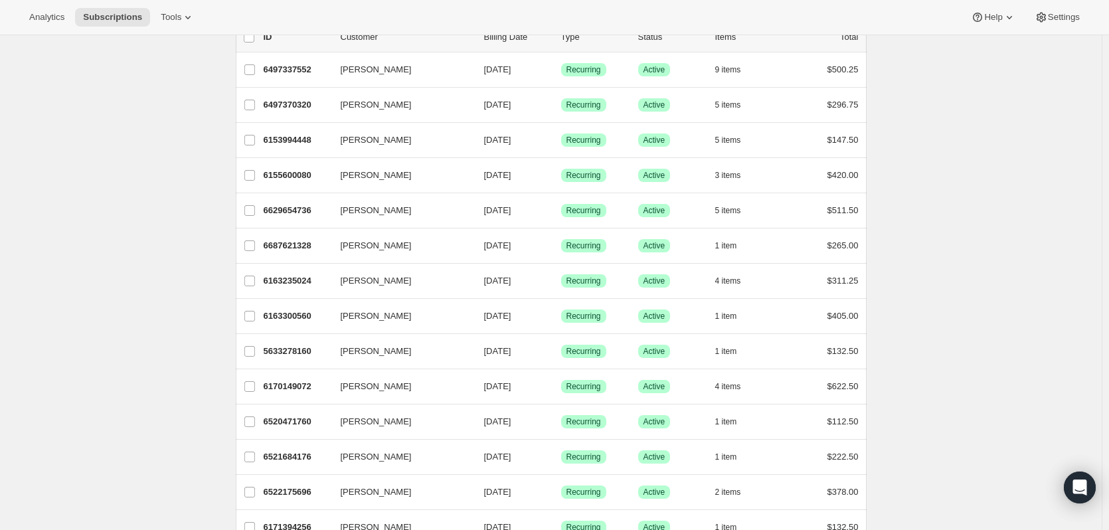
scroll to position [332, 0]
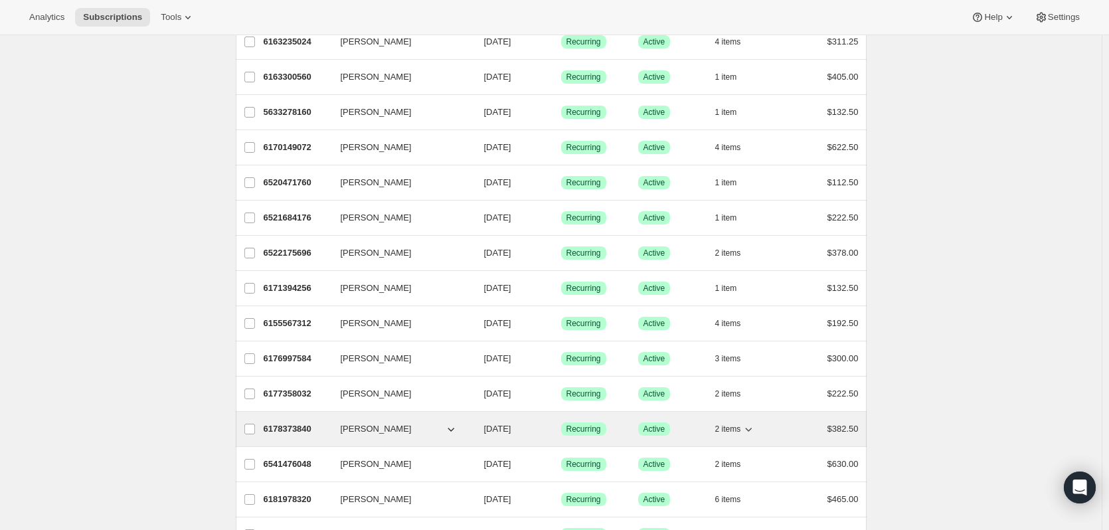
click at [299, 428] on p "6178373840" at bounding box center [297, 428] width 66 height 13
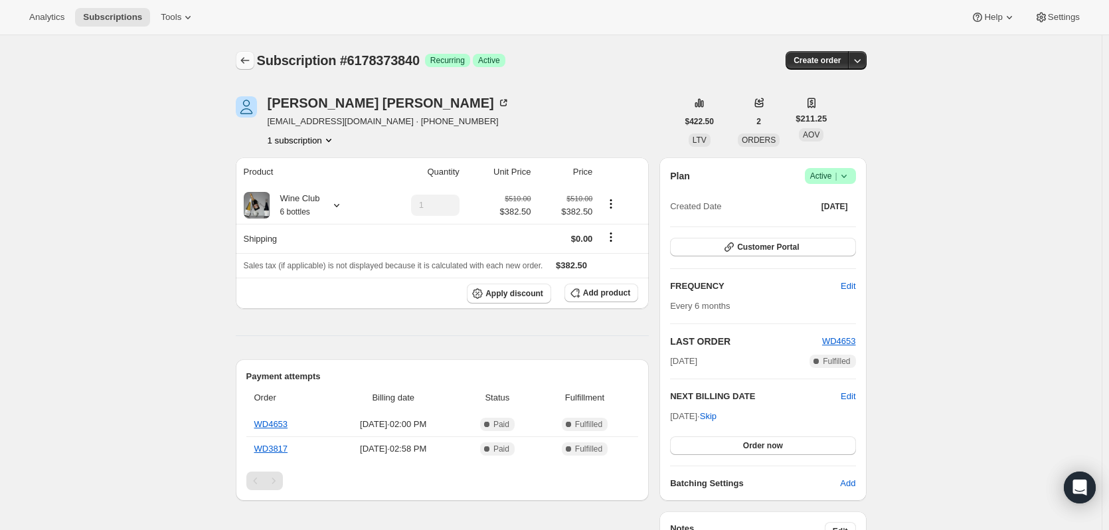
click at [238, 60] on button "Subscriptions" at bounding box center [245, 60] width 19 height 19
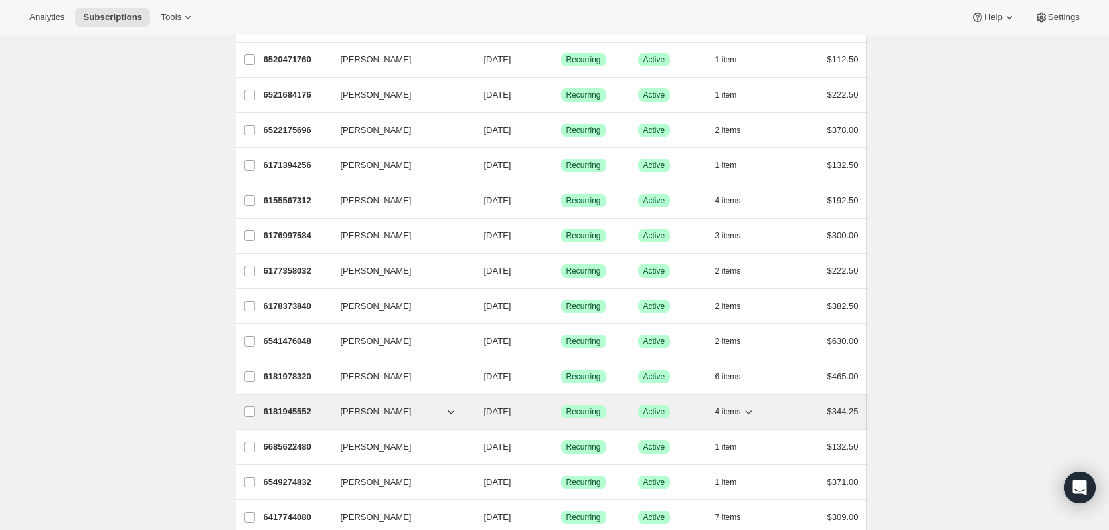
scroll to position [465, 0]
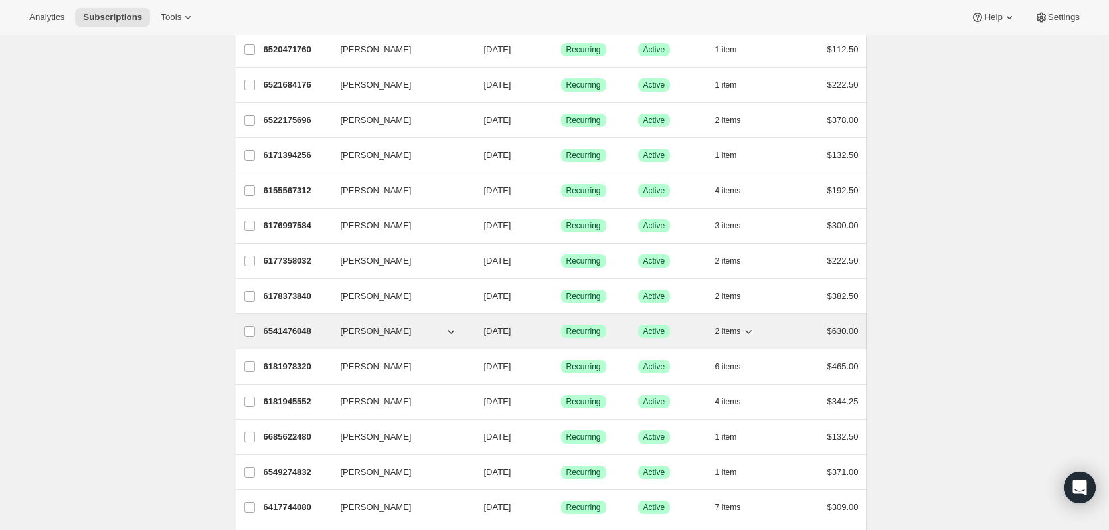
click at [282, 331] on p "6541476048" at bounding box center [297, 331] width 66 height 13
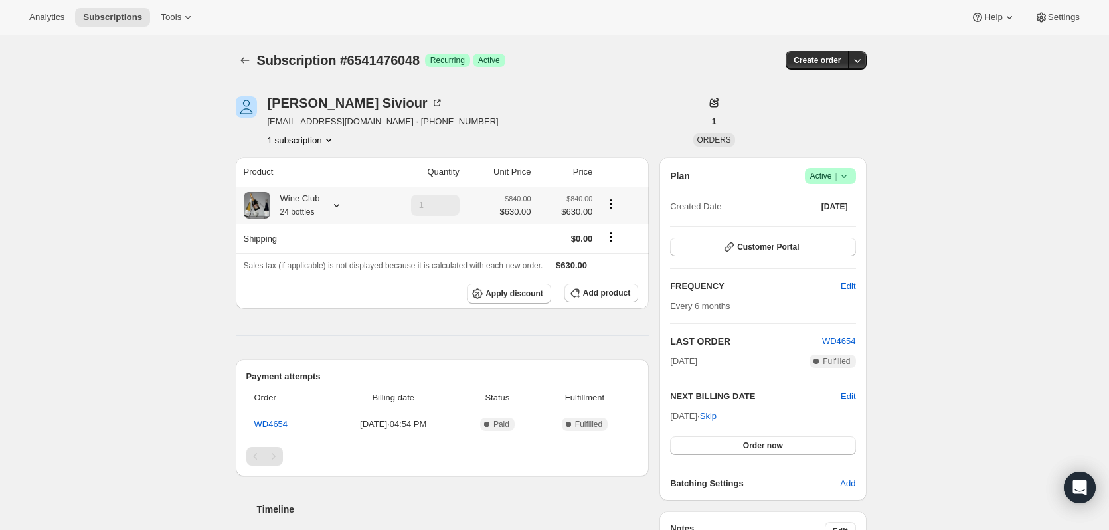
click at [341, 202] on icon at bounding box center [336, 205] width 13 height 13
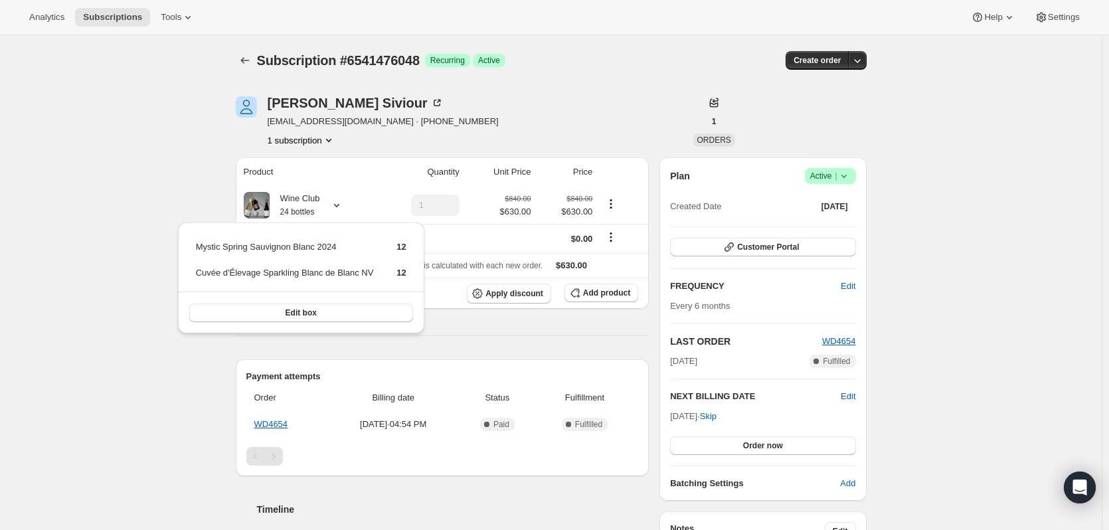
click at [95, 281] on div "Subscription #6541476048. This page is ready Subscription #6541476048 Success R…" at bounding box center [550, 484] width 1101 height 899
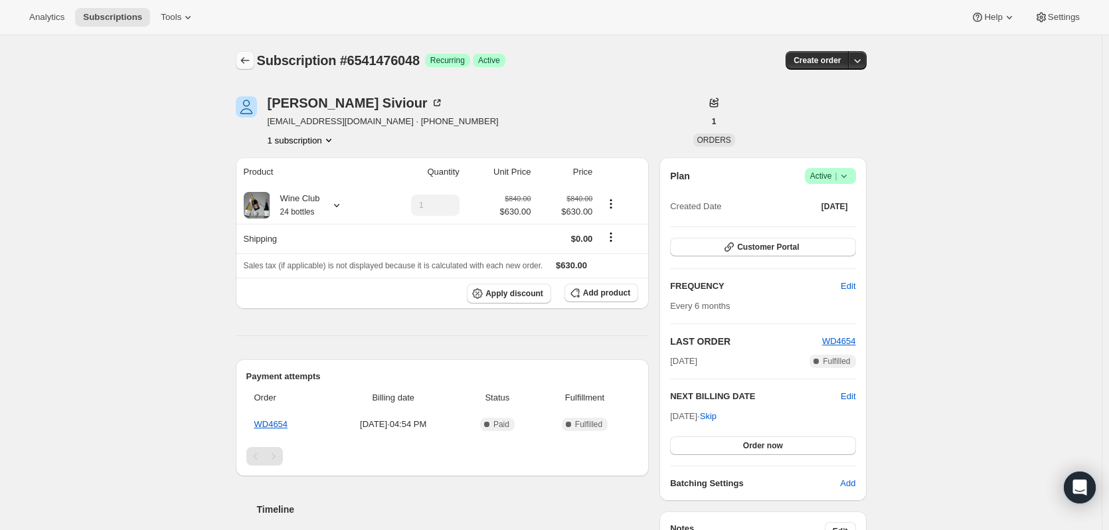
click at [250, 62] on icon "Subscriptions" at bounding box center [244, 60] width 13 height 13
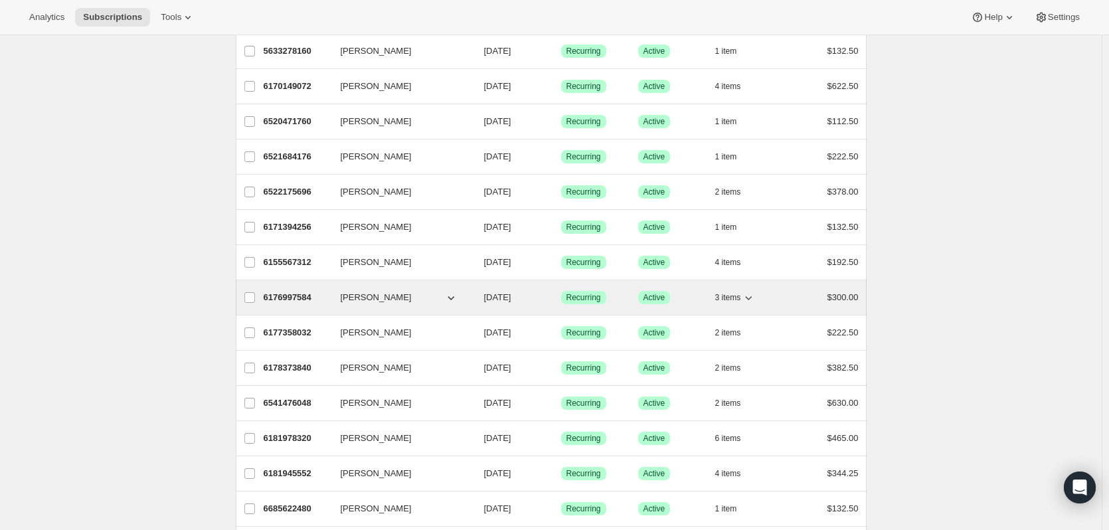
scroll to position [398, 0]
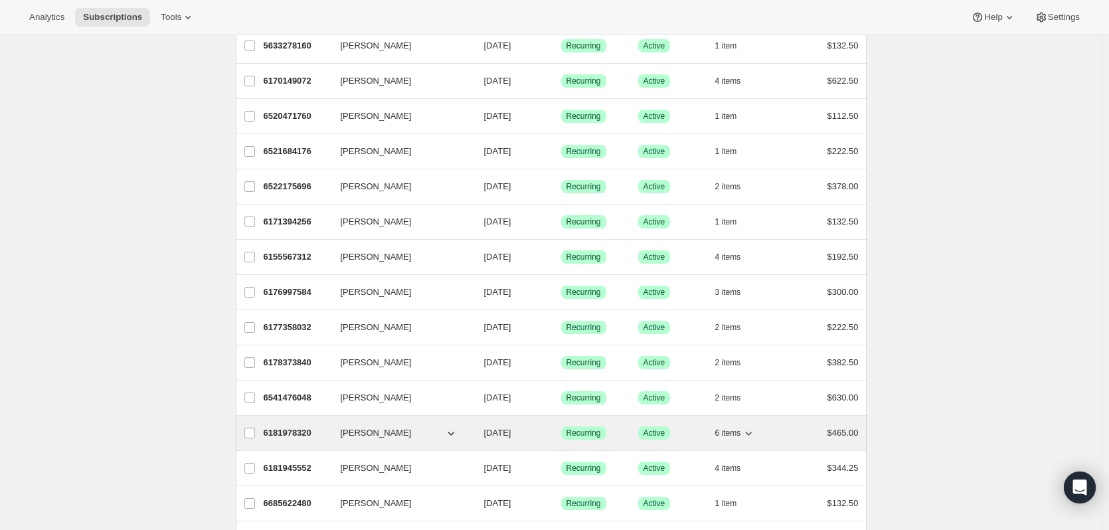
click at [297, 433] on p "6181978320" at bounding box center [297, 432] width 66 height 13
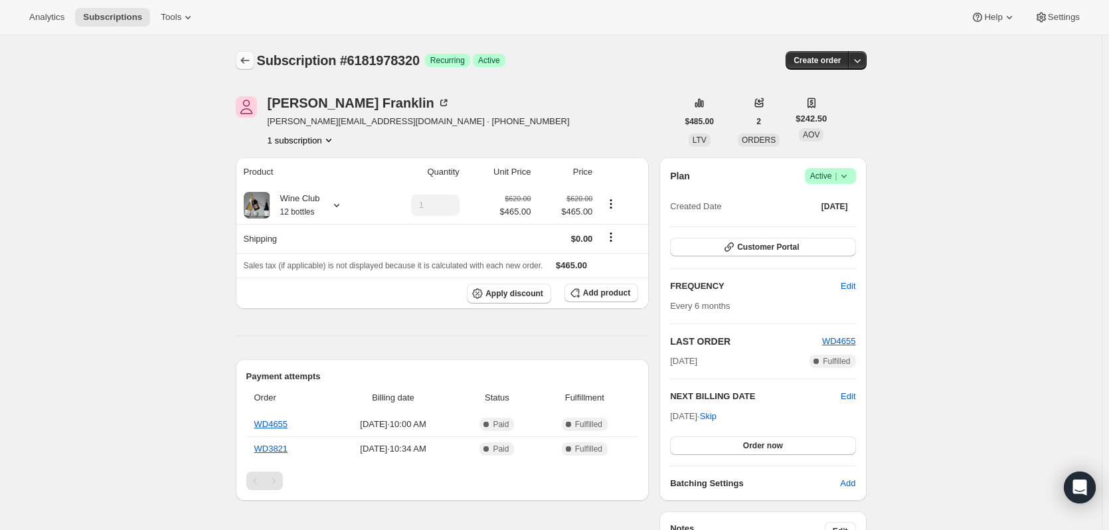
click at [248, 58] on icon "Subscriptions" at bounding box center [244, 60] width 13 height 13
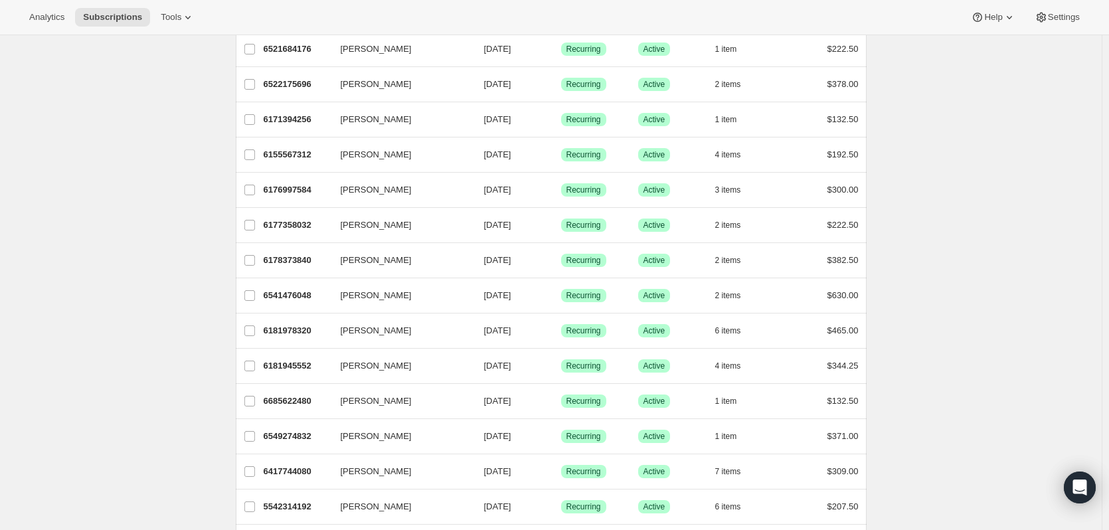
scroll to position [531, 0]
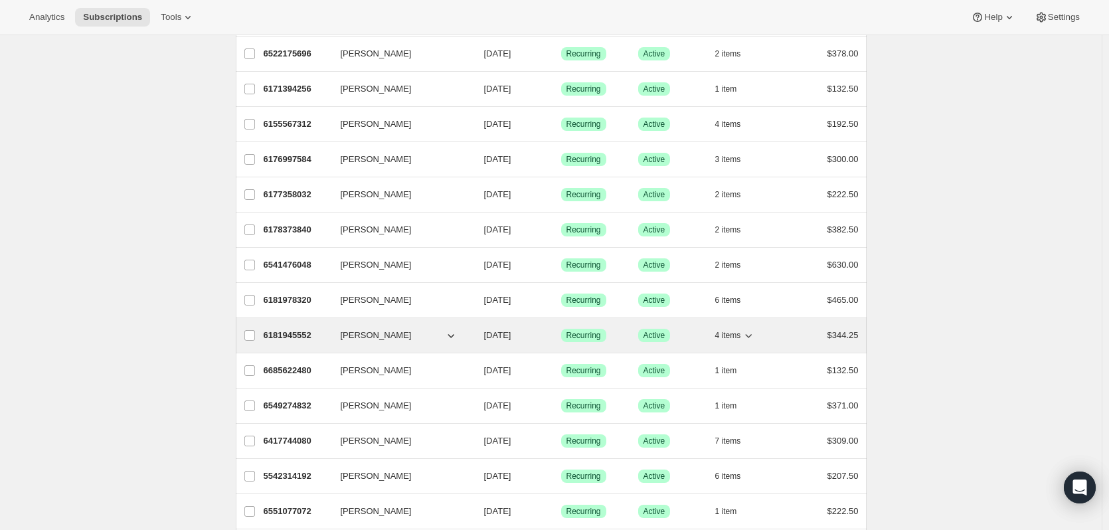
click at [291, 333] on p "6181945552" at bounding box center [297, 335] width 66 height 13
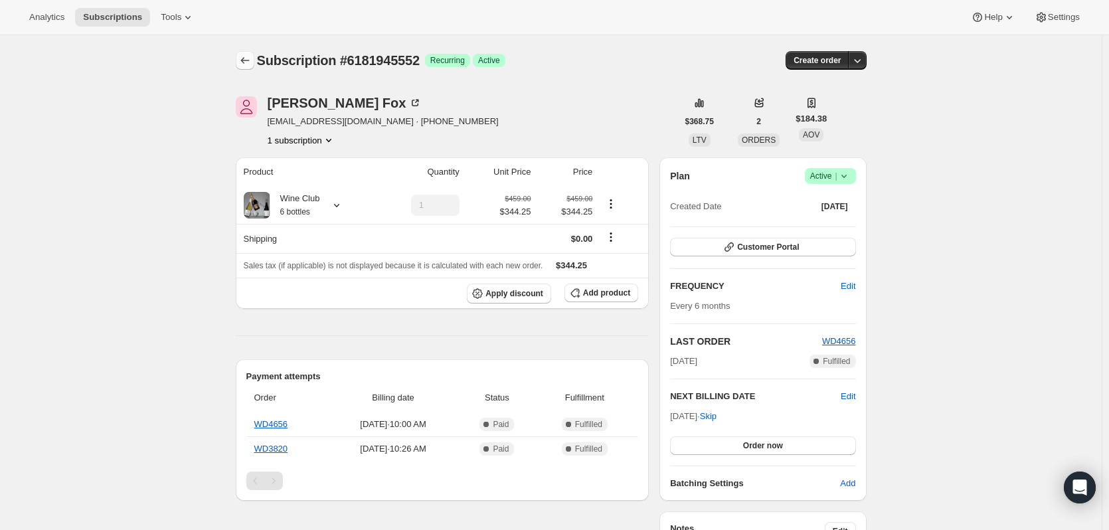
click at [248, 58] on icon "Subscriptions" at bounding box center [244, 60] width 13 height 13
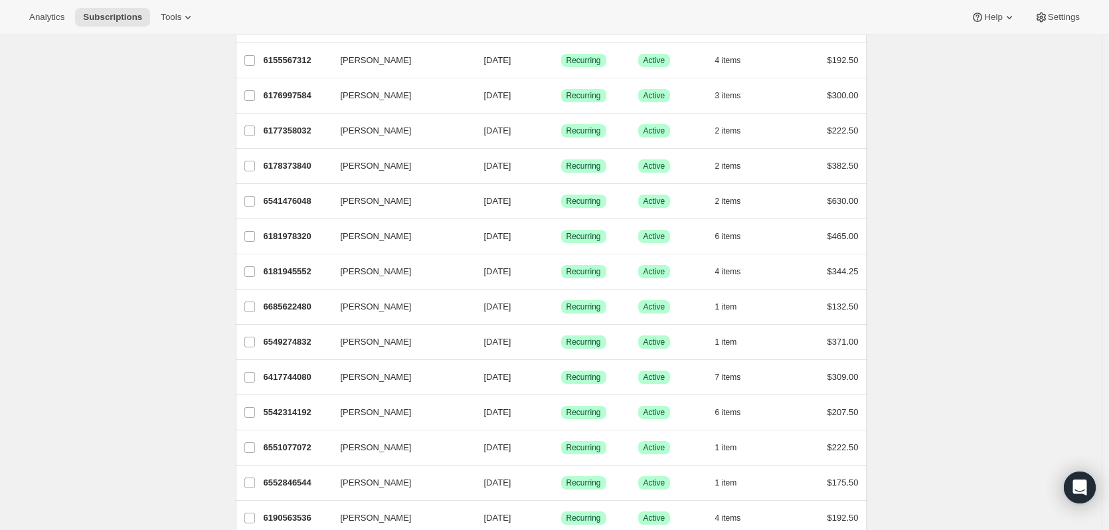
scroll to position [598, 0]
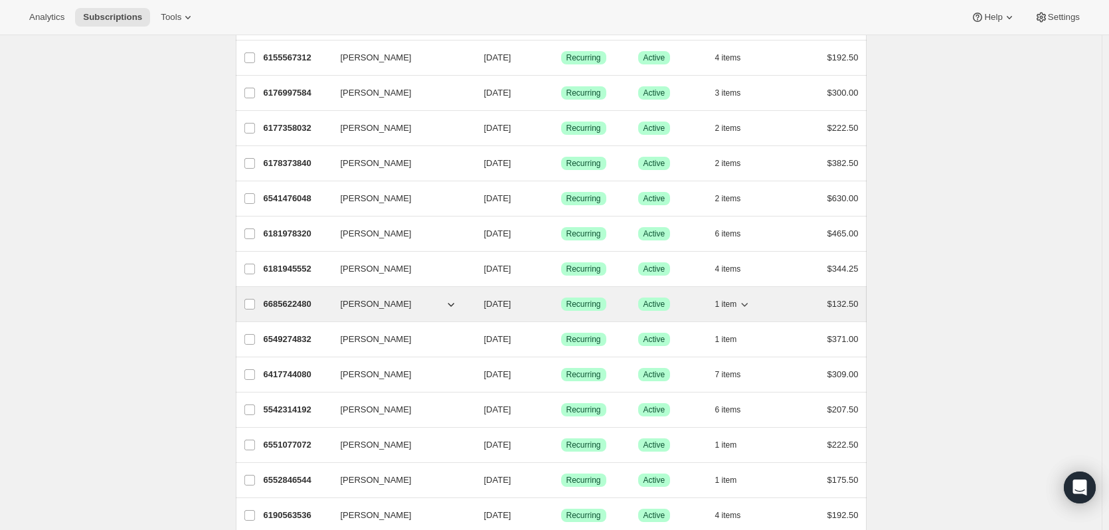
click at [288, 300] on p "6685622480" at bounding box center [297, 303] width 66 height 13
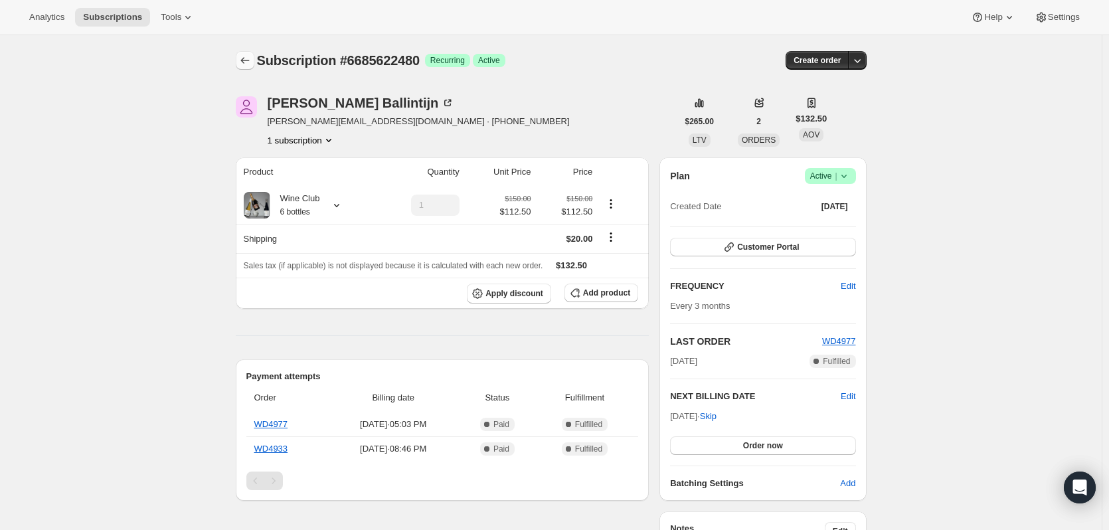
click at [245, 59] on icon "Subscriptions" at bounding box center [244, 60] width 13 height 13
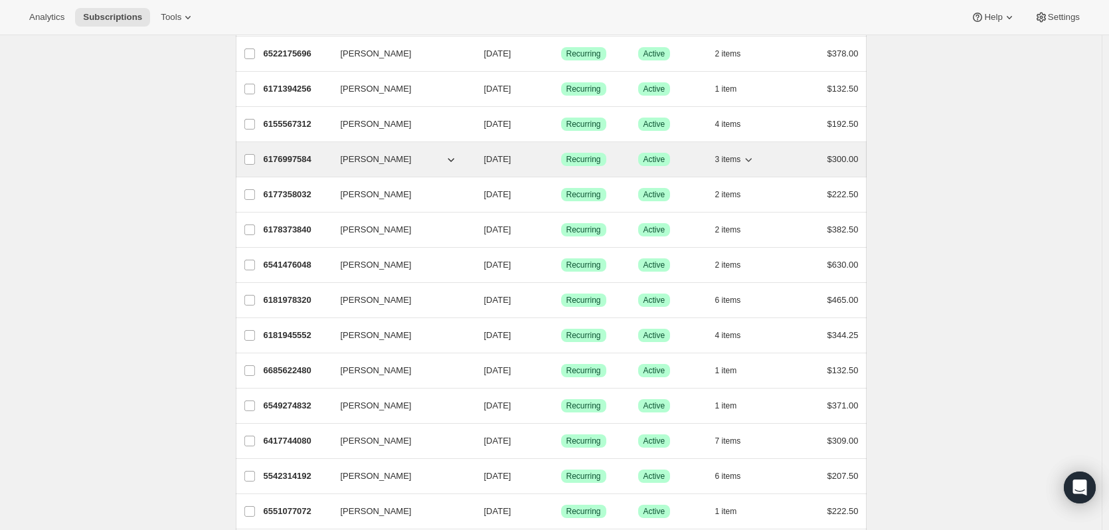
scroll to position [598, 0]
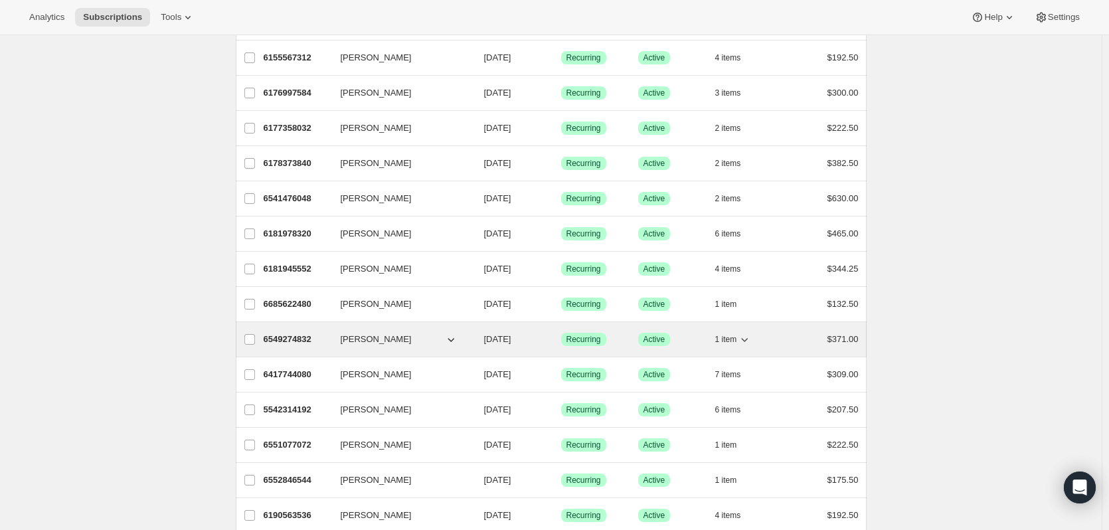
click at [279, 341] on p "6549274832" at bounding box center [297, 339] width 66 height 13
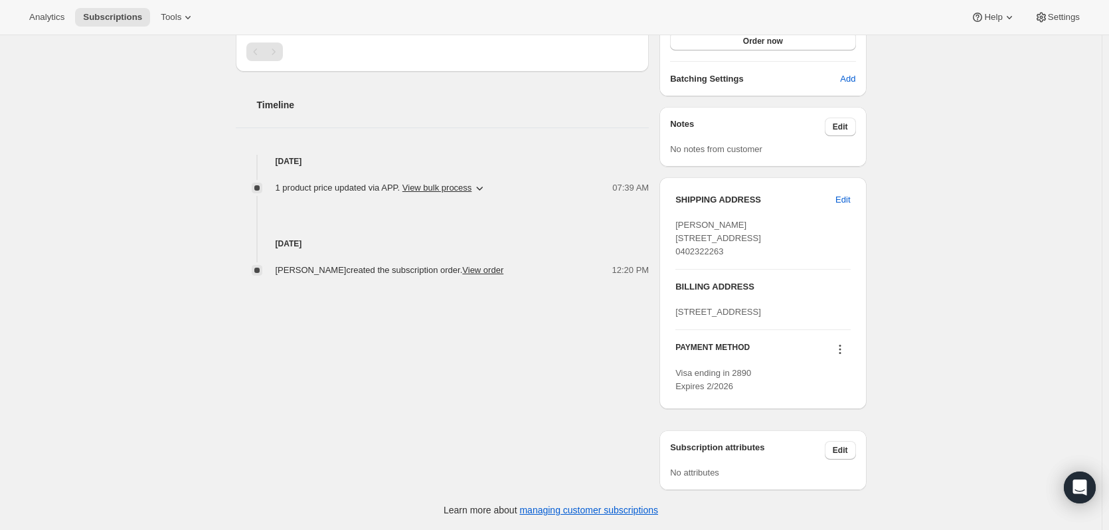
scroll to position [456, 0]
click at [483, 181] on icon "button" at bounding box center [479, 187] width 13 height 13
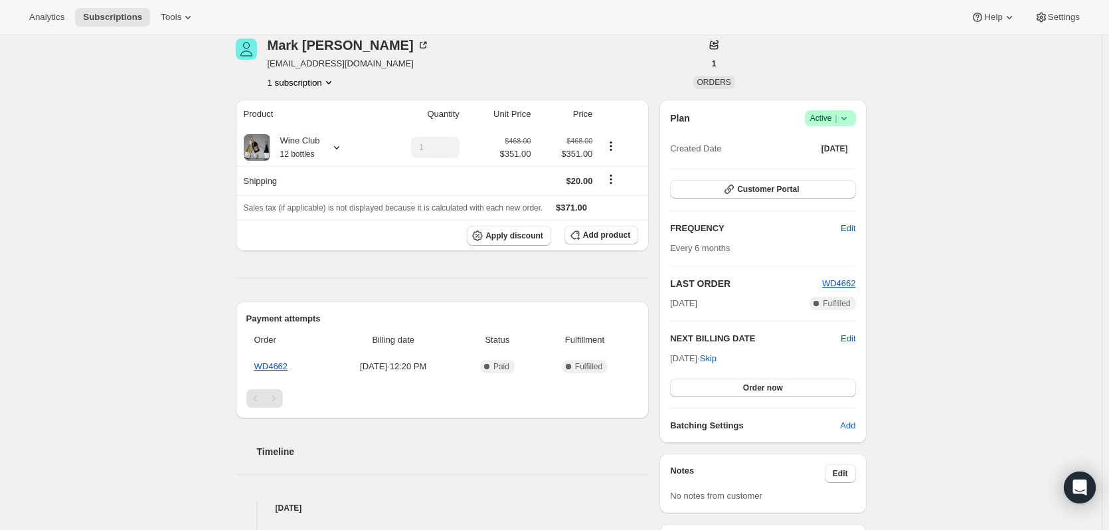
scroll to position [0, 0]
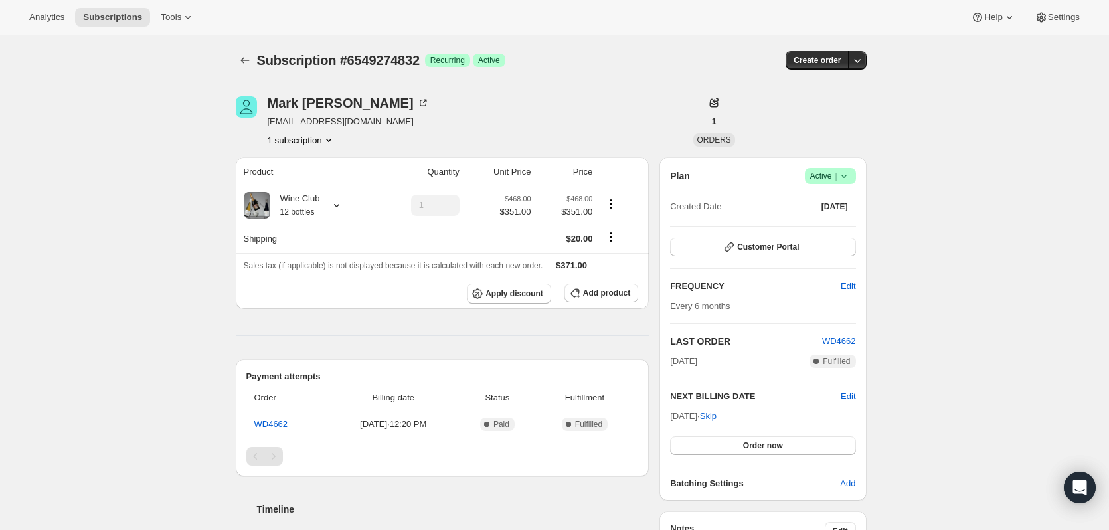
click at [237, 62] on div "Subscription #6549274832. This page is ready Subscription #6549274832 Success R…" at bounding box center [551, 484] width 663 height 899
click at [248, 57] on icon "Subscriptions" at bounding box center [244, 60] width 13 height 13
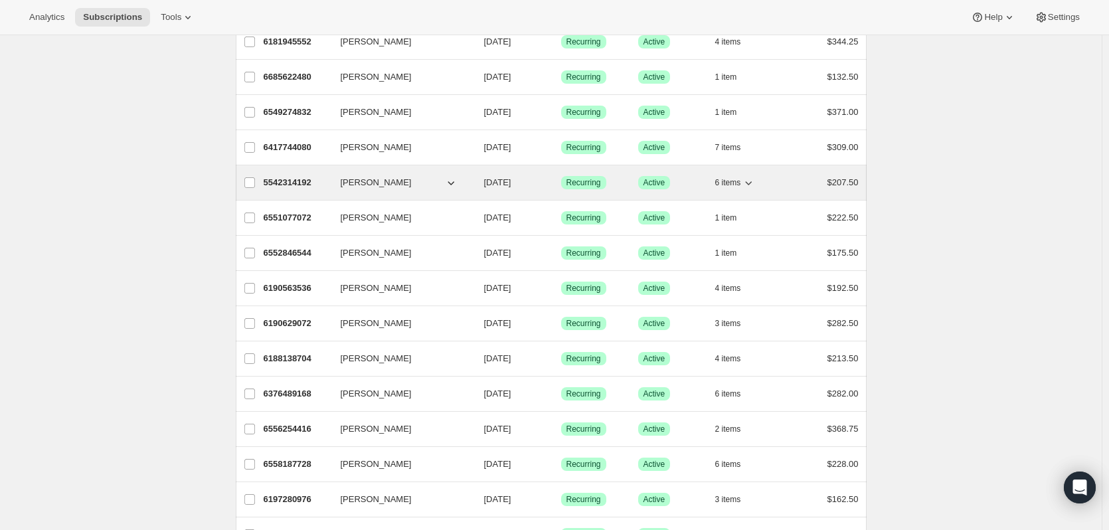
scroll to position [795, 0]
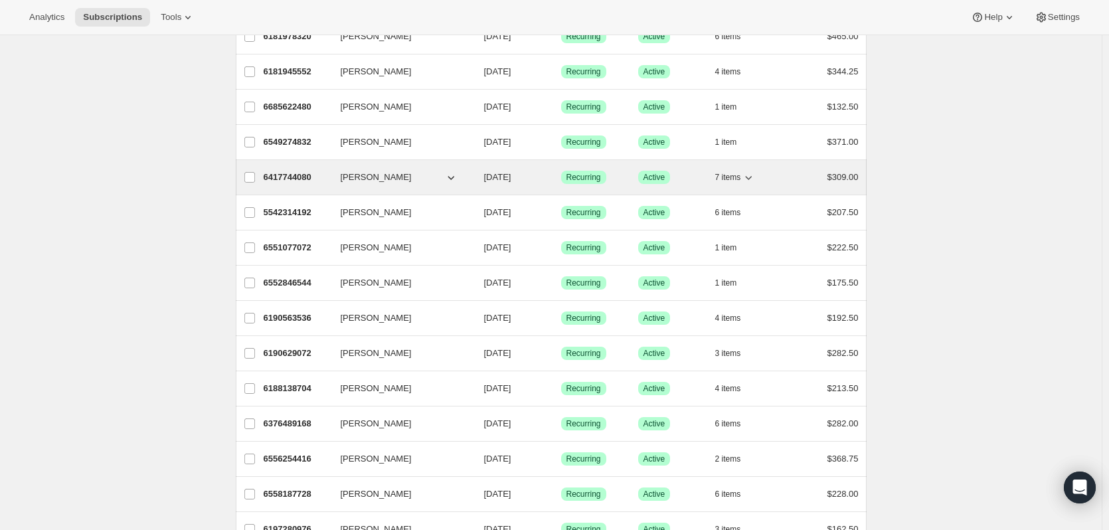
click at [284, 177] on p "6417744080" at bounding box center [297, 177] width 66 height 13
